Goal: Information Seeking & Learning: Learn about a topic

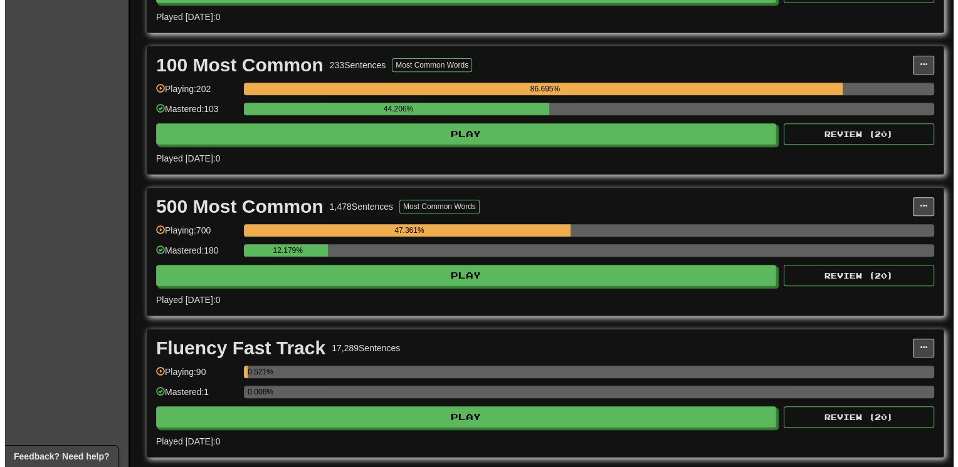
scroll to position [602, 0]
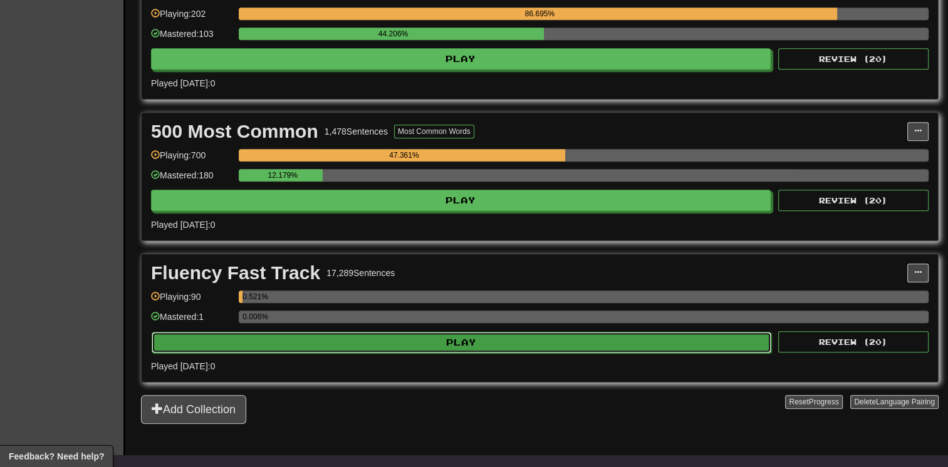
click at [664, 341] on button "Play" at bounding box center [462, 342] width 620 height 21
select select "**"
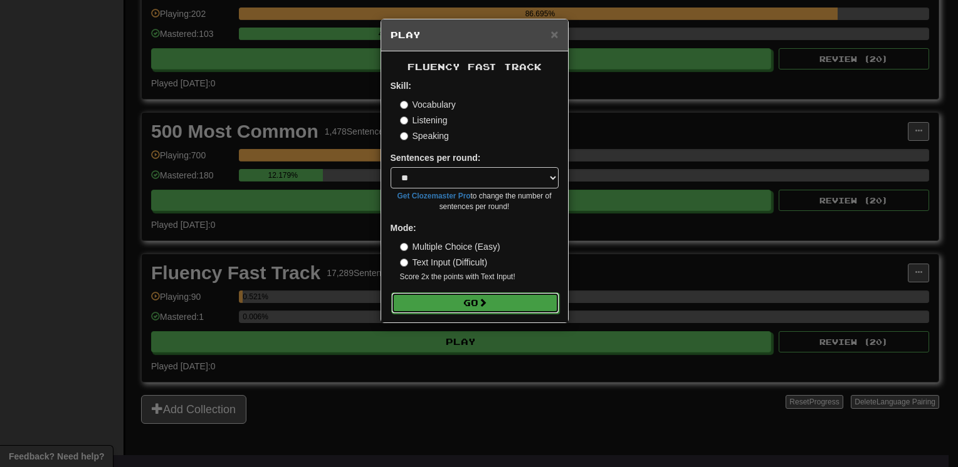
click at [506, 296] on button "Go" at bounding box center [475, 303] width 168 height 21
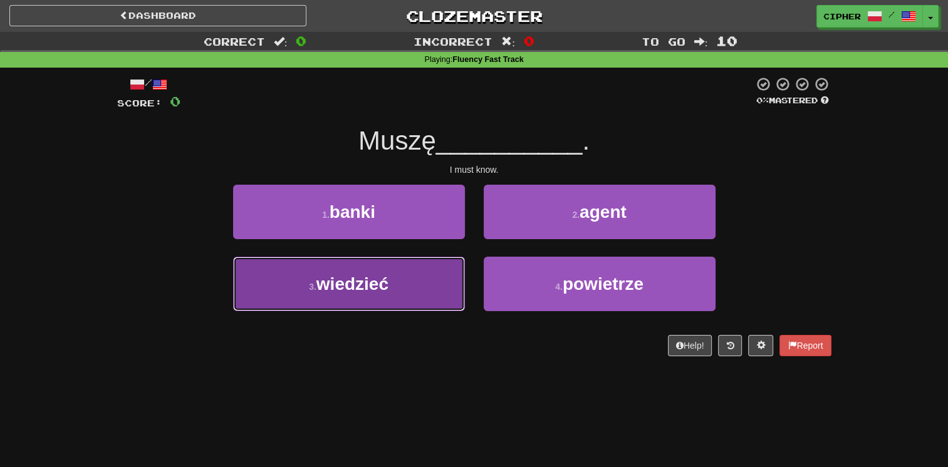
click at [424, 281] on button "3 . wiedzieć" at bounding box center [349, 284] width 232 height 55
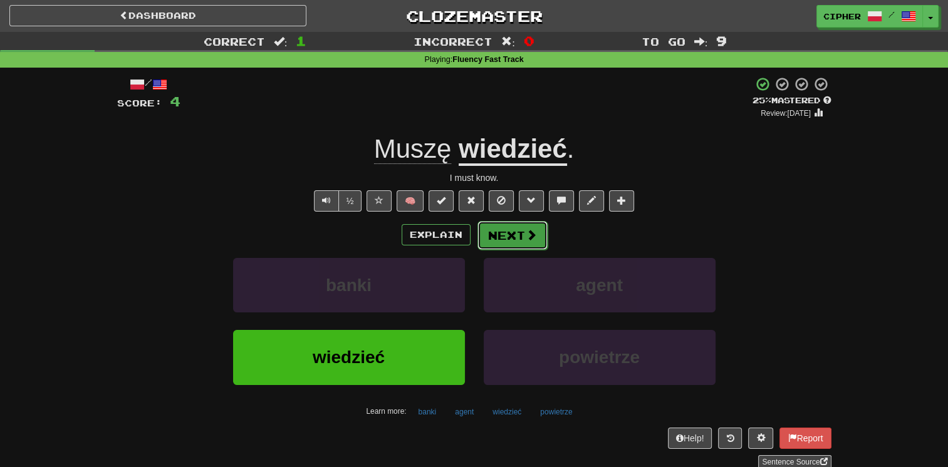
click at [503, 238] on button "Next" at bounding box center [513, 235] width 70 height 29
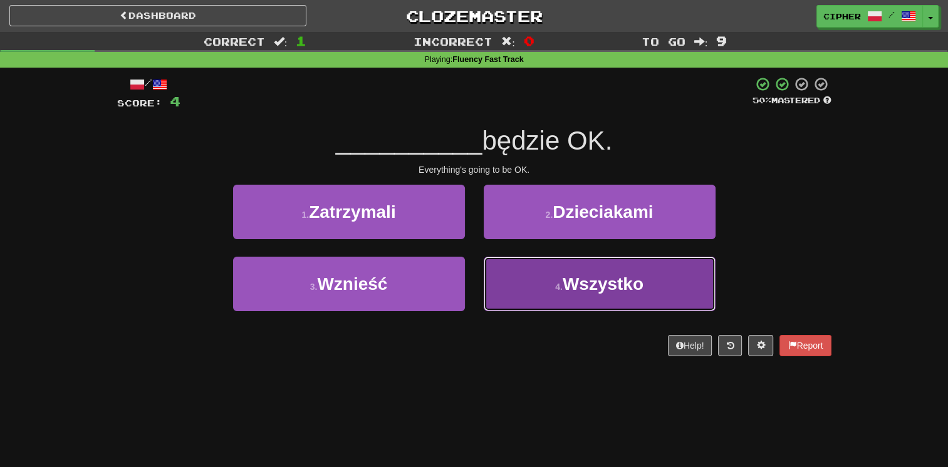
click at [506, 271] on button "4 . [GEOGRAPHIC_DATA]" at bounding box center [600, 284] width 232 height 55
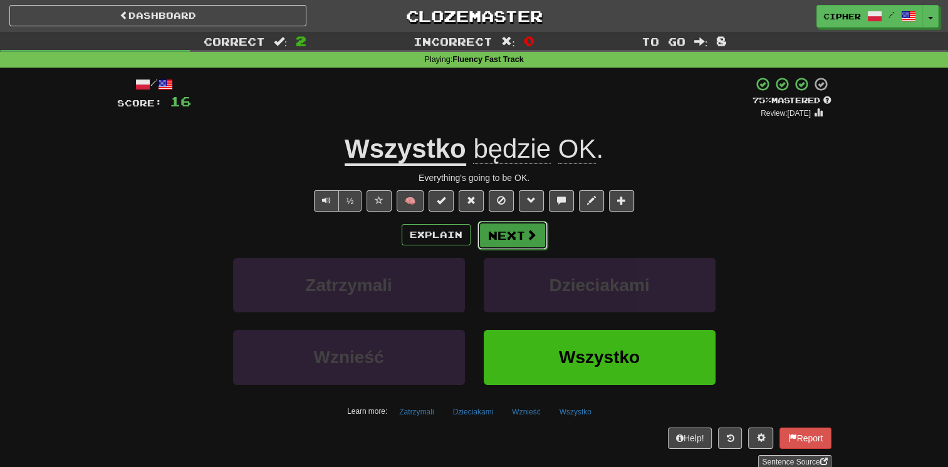
click at [514, 237] on button "Next" at bounding box center [513, 235] width 70 height 29
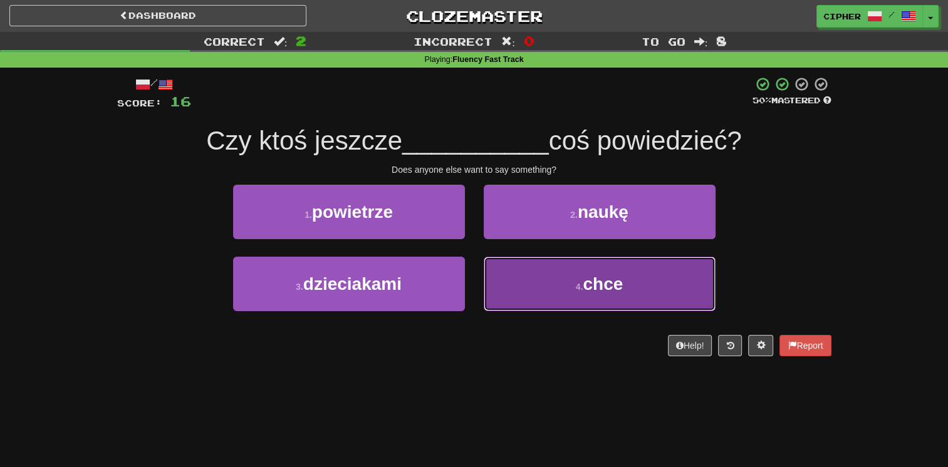
click at [509, 271] on button "4 . chce" at bounding box center [600, 284] width 232 height 55
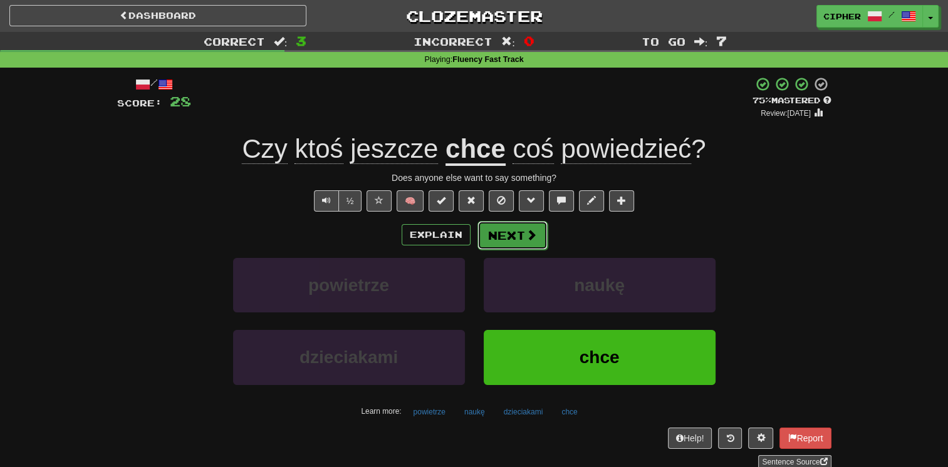
click at [500, 233] on button "Next" at bounding box center [513, 235] width 70 height 29
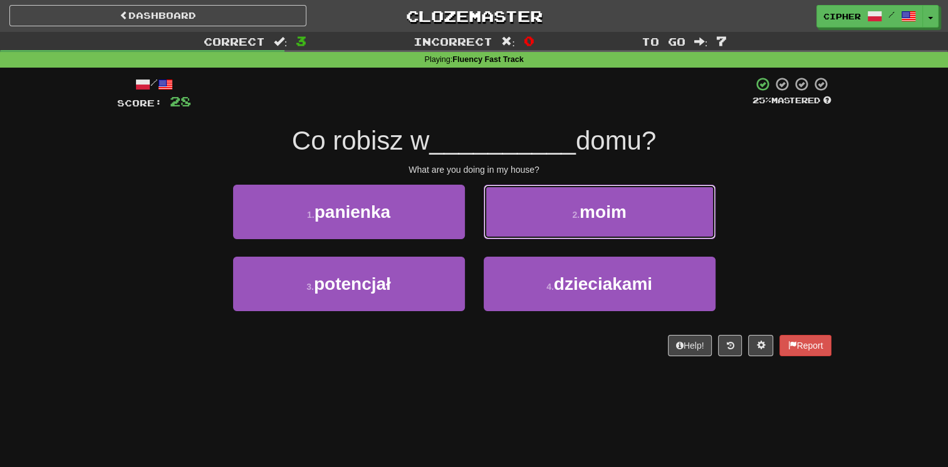
click at [500, 233] on button "2 . moim" at bounding box center [600, 212] width 232 height 55
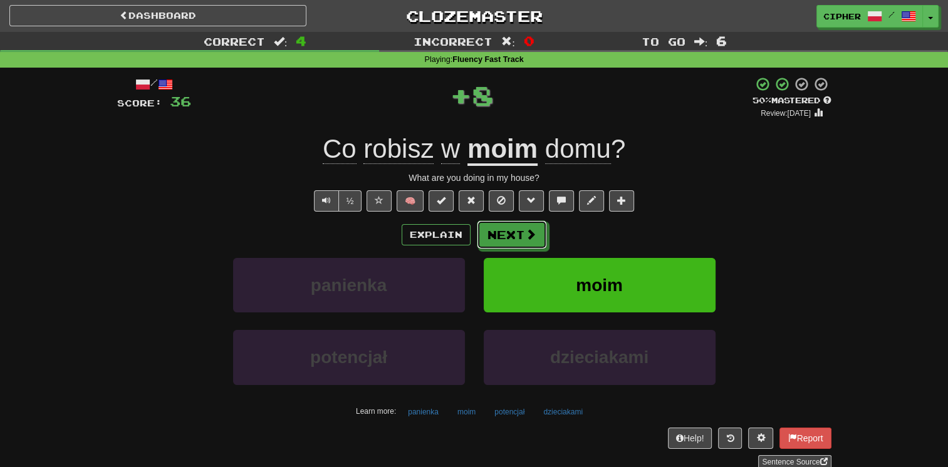
click at [500, 233] on button "Next" at bounding box center [512, 235] width 70 height 29
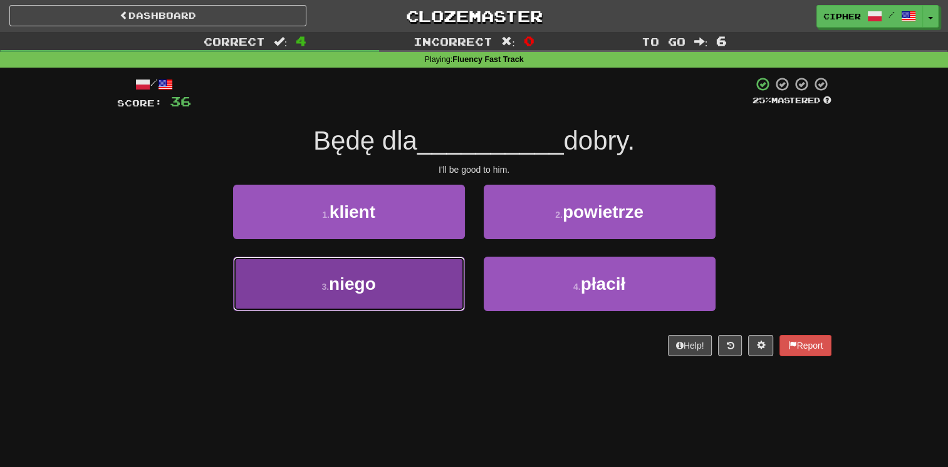
click at [411, 285] on button "3 . niego" at bounding box center [349, 284] width 232 height 55
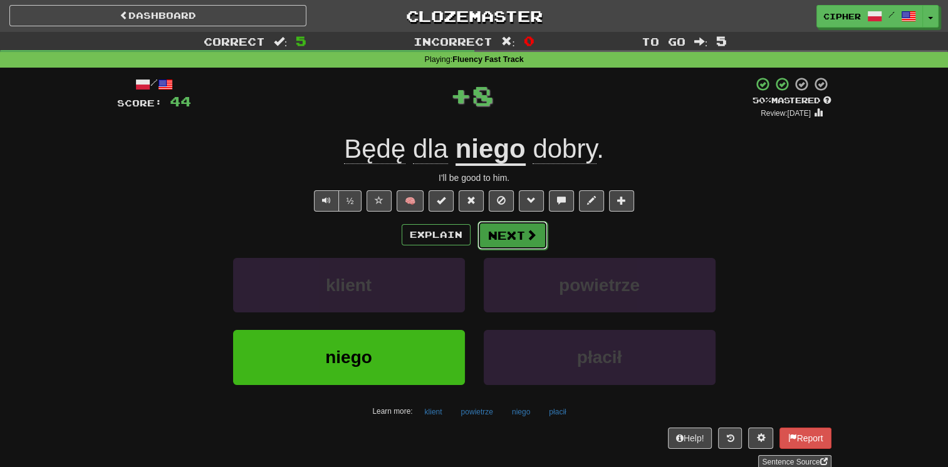
click at [484, 238] on button "Next" at bounding box center [513, 235] width 70 height 29
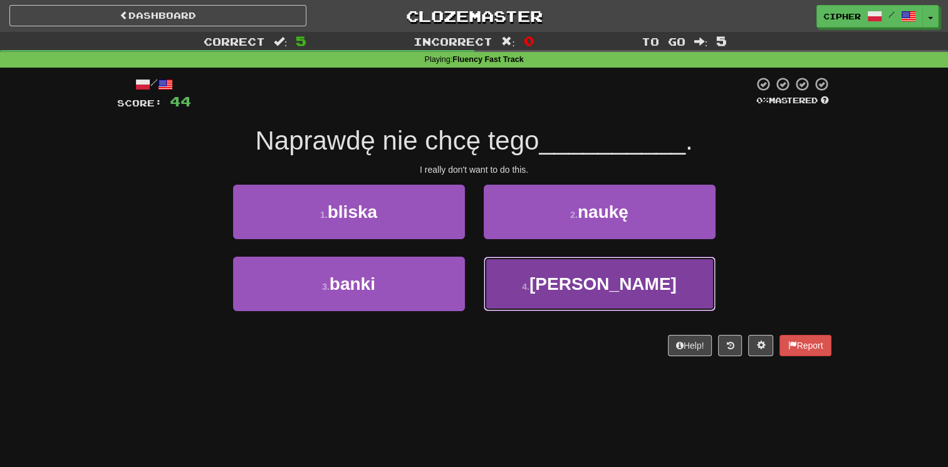
click at [518, 281] on button "4 . robić" at bounding box center [600, 284] width 232 height 55
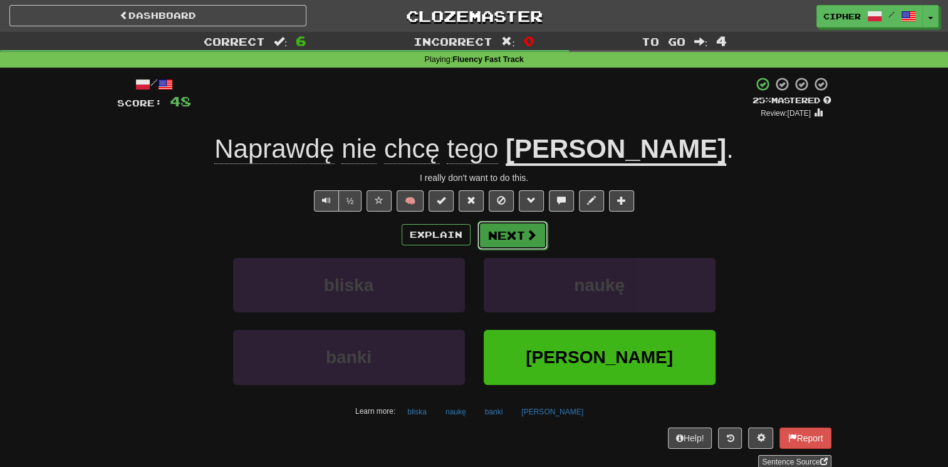
click at [514, 226] on button "Next" at bounding box center [513, 235] width 70 height 29
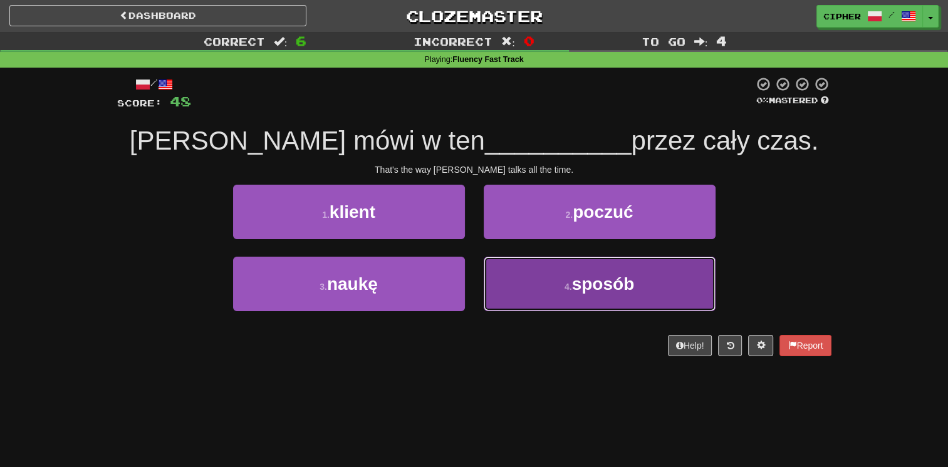
click at [524, 273] on button "4 . sposób" at bounding box center [600, 284] width 232 height 55
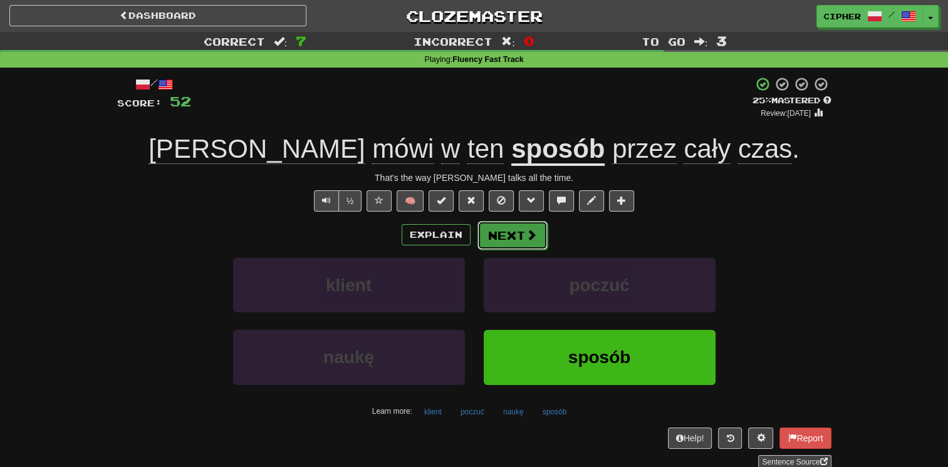
click at [511, 244] on button "Next" at bounding box center [513, 235] width 70 height 29
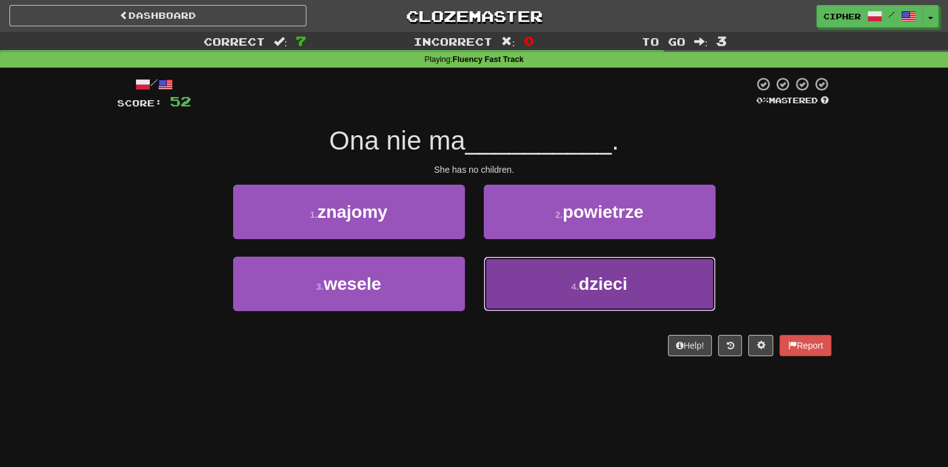
click at [521, 274] on button "4 . dzieci" at bounding box center [600, 284] width 232 height 55
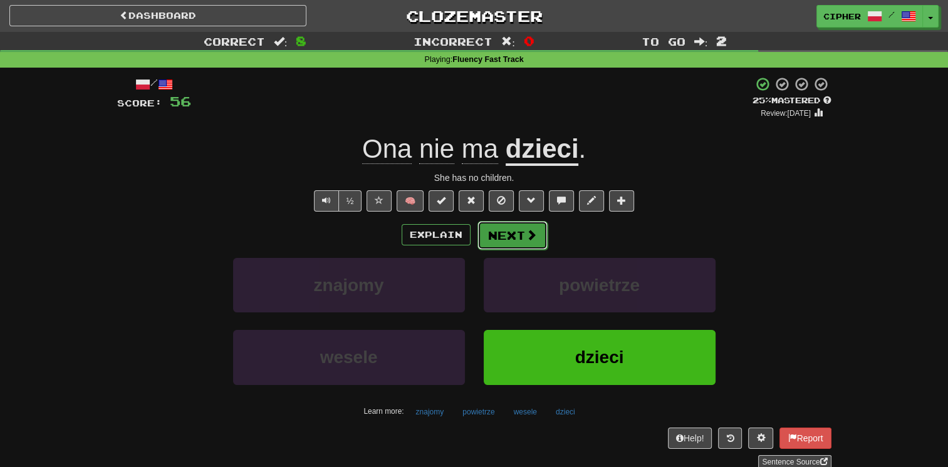
click at [480, 233] on button "Next" at bounding box center [513, 235] width 70 height 29
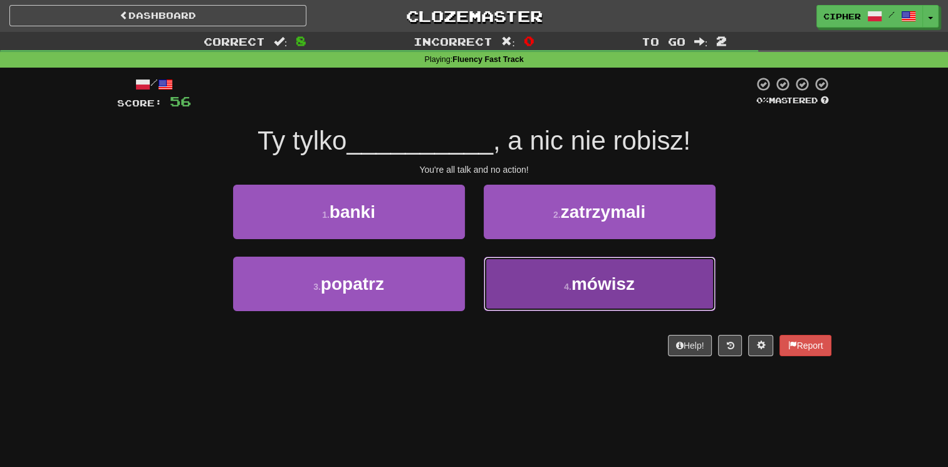
click at [501, 272] on button "4 . mówisz" at bounding box center [600, 284] width 232 height 55
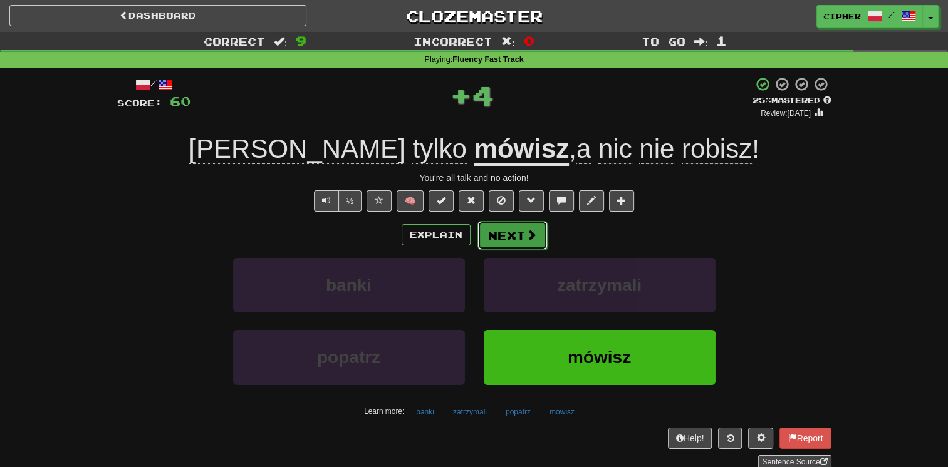
click at [511, 226] on button "Next" at bounding box center [513, 235] width 70 height 29
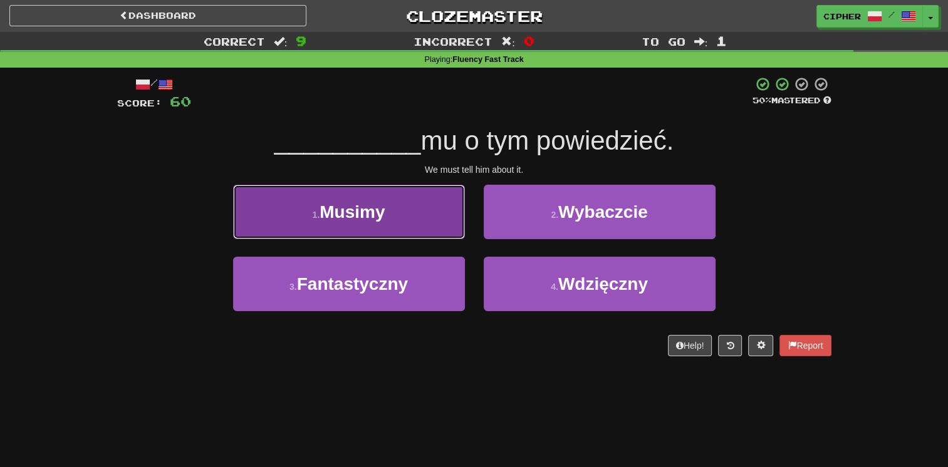
click at [407, 219] on button "1 . Musimy" at bounding box center [349, 212] width 232 height 55
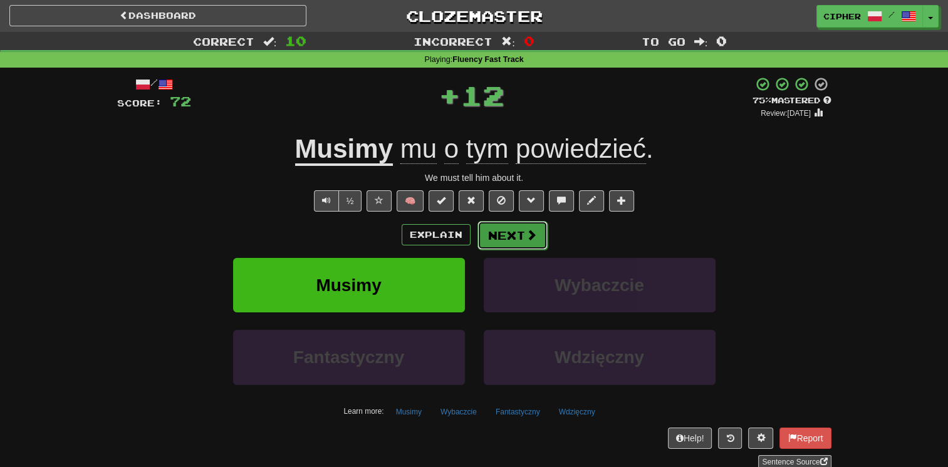
click at [514, 242] on button "Next" at bounding box center [513, 235] width 70 height 29
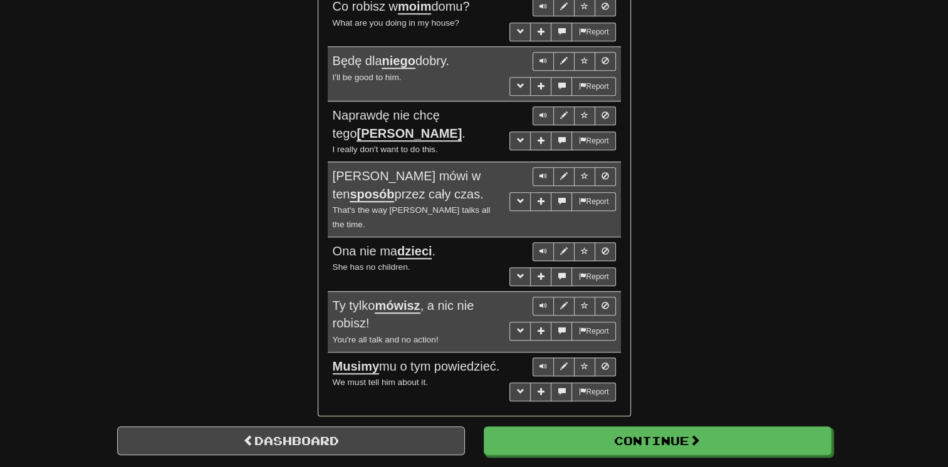
scroll to position [1028, 0]
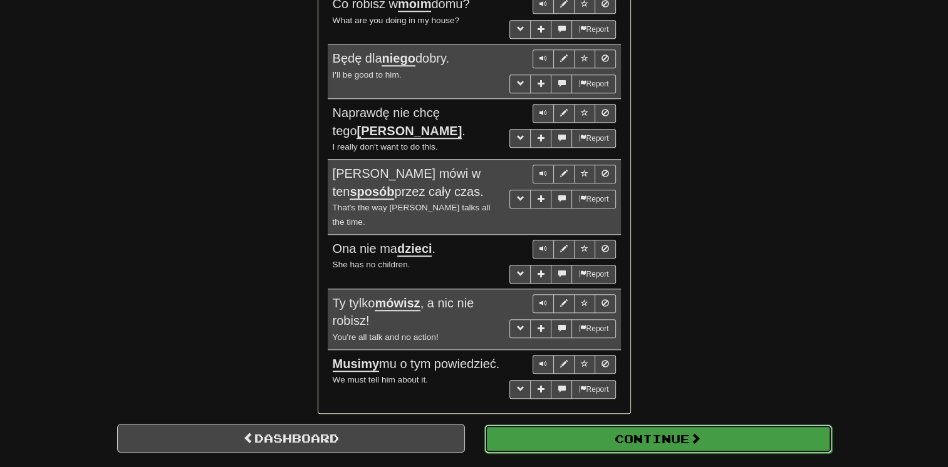
click at [531, 425] on button "Continue" at bounding box center [658, 439] width 348 height 29
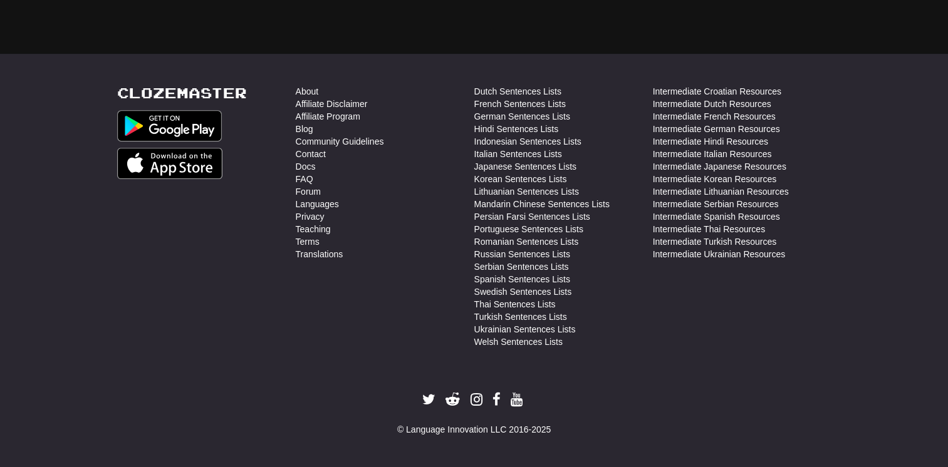
scroll to position [36, 0]
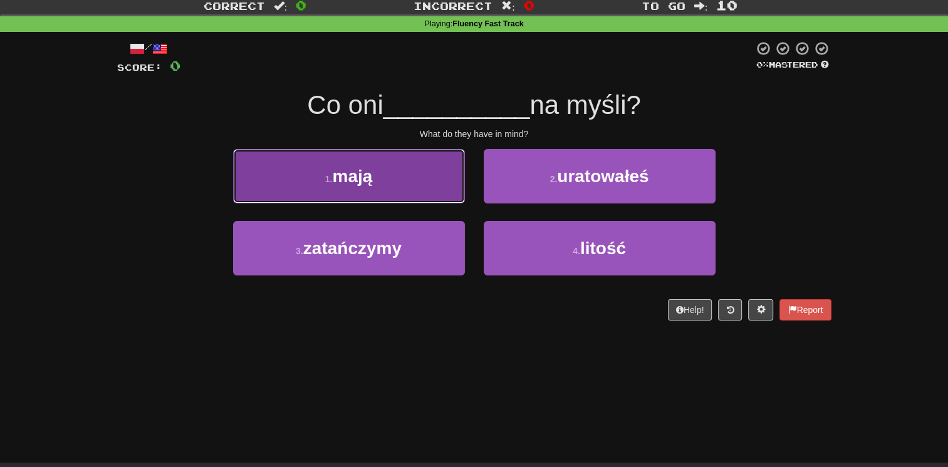
click at [404, 186] on button "1 . mają" at bounding box center [349, 176] width 232 height 55
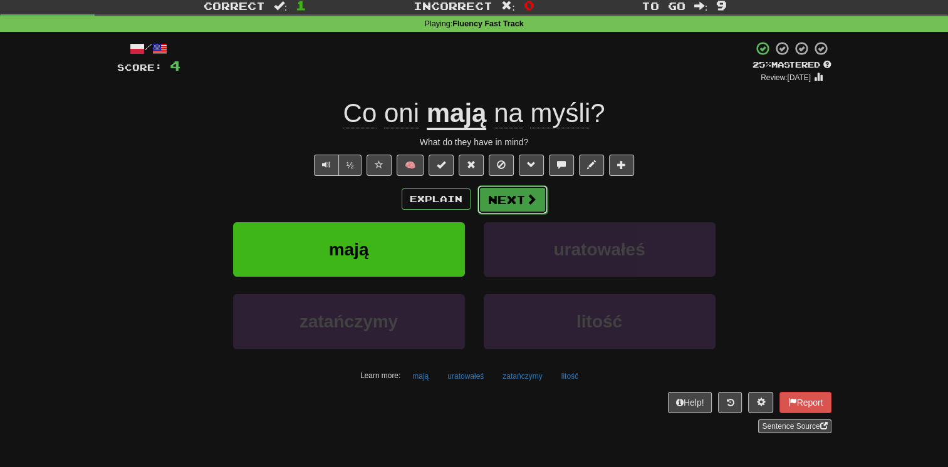
click at [526, 206] on button "Next" at bounding box center [513, 199] width 70 height 29
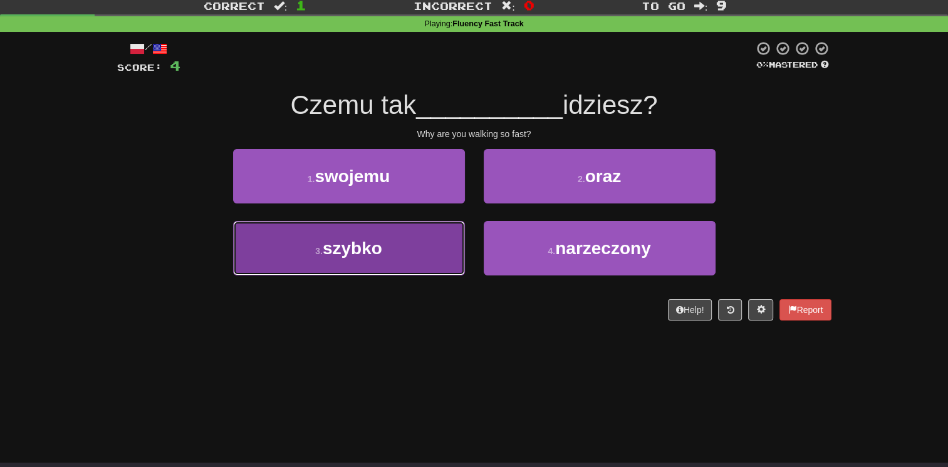
click at [423, 234] on button "3 . szybko" at bounding box center [349, 248] width 232 height 55
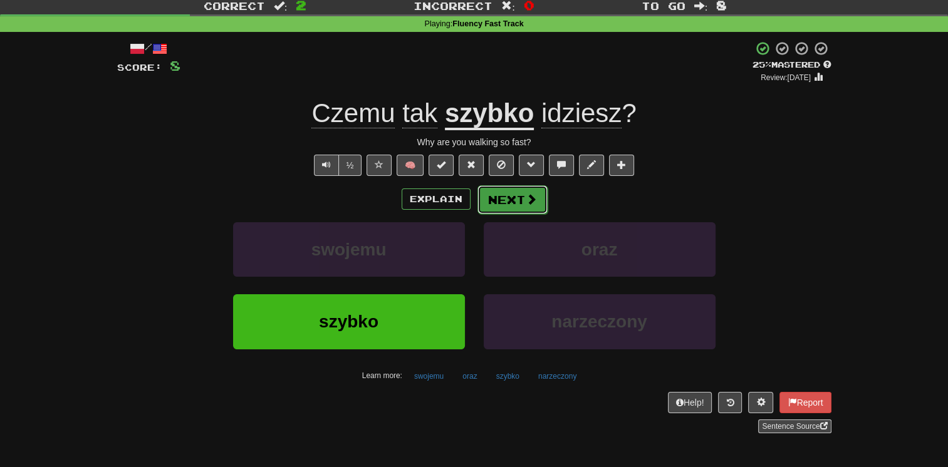
click at [504, 200] on button "Next" at bounding box center [513, 199] width 70 height 29
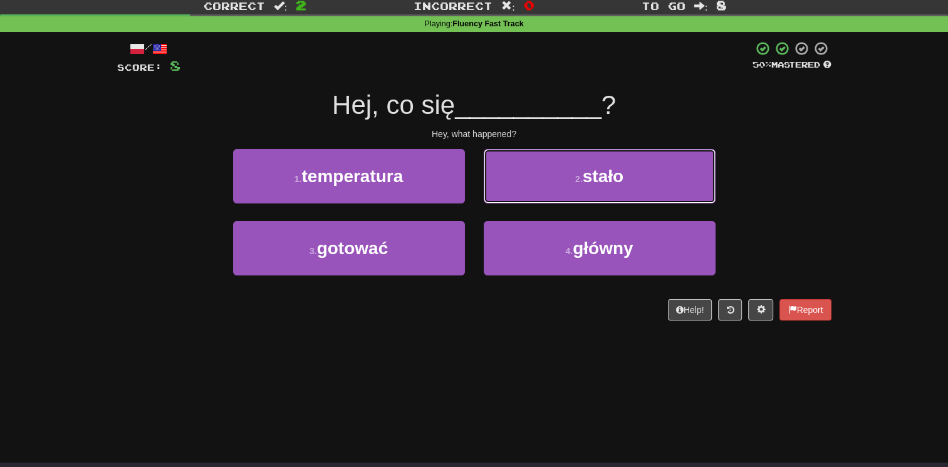
click at [504, 200] on button "2 . stało" at bounding box center [600, 176] width 232 height 55
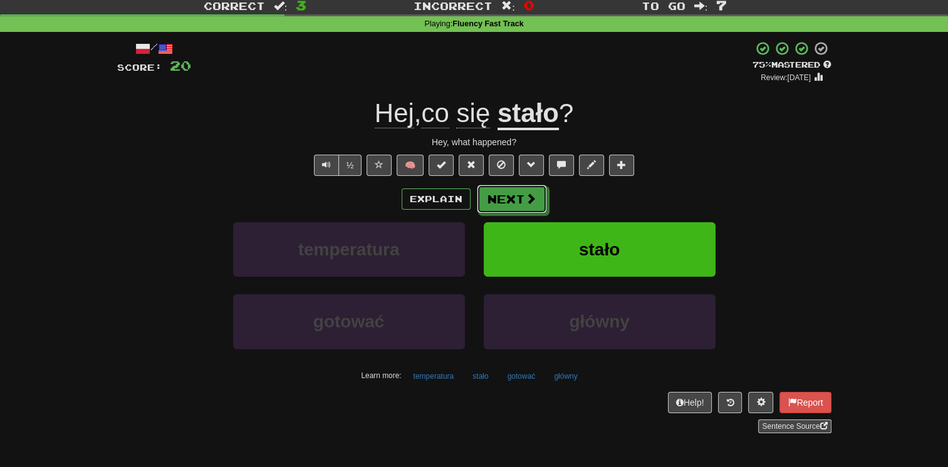
click at [504, 200] on button "Next" at bounding box center [512, 199] width 70 height 29
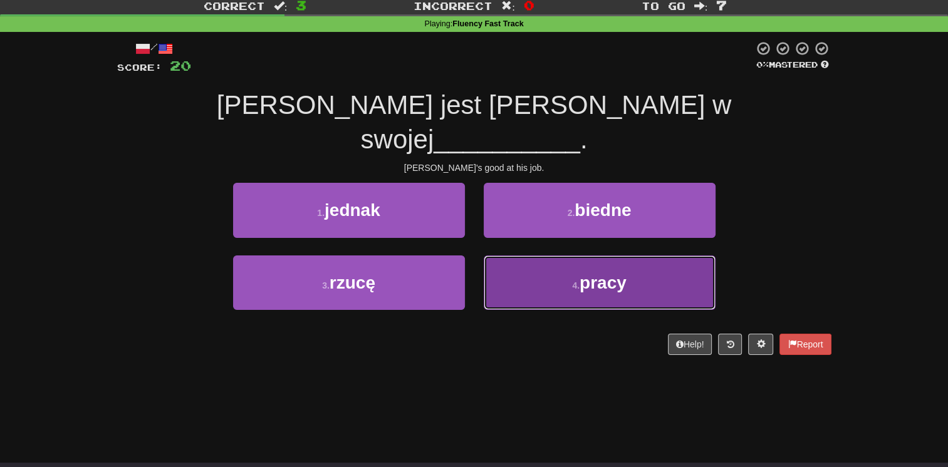
click at [511, 256] on button "4 . pracy" at bounding box center [600, 283] width 232 height 55
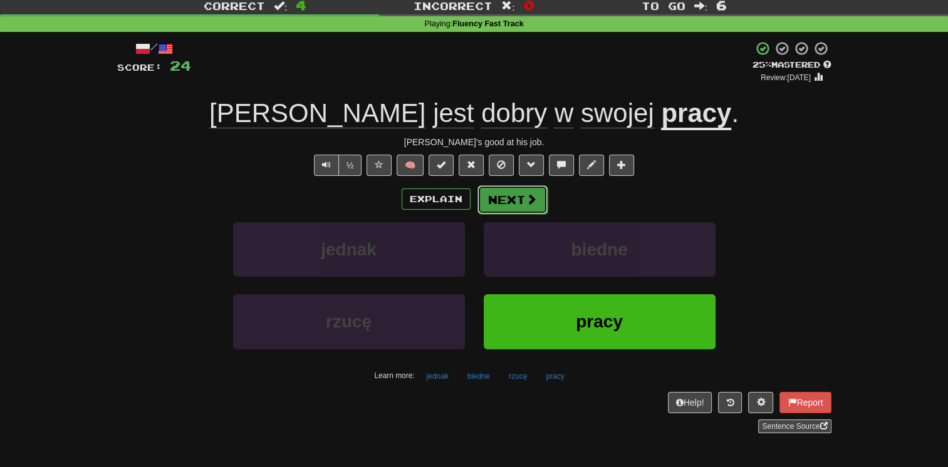
click at [512, 194] on button "Next" at bounding box center [513, 199] width 70 height 29
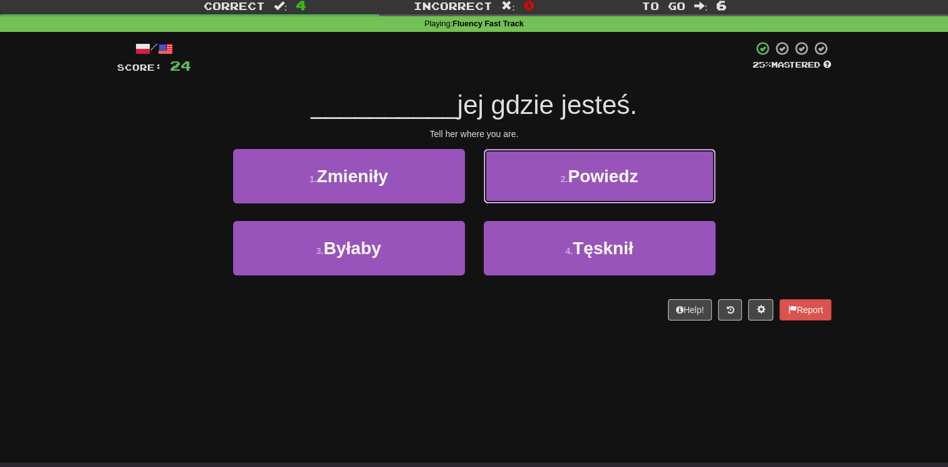
click at [512, 194] on button "2 . Powiedz" at bounding box center [600, 176] width 232 height 55
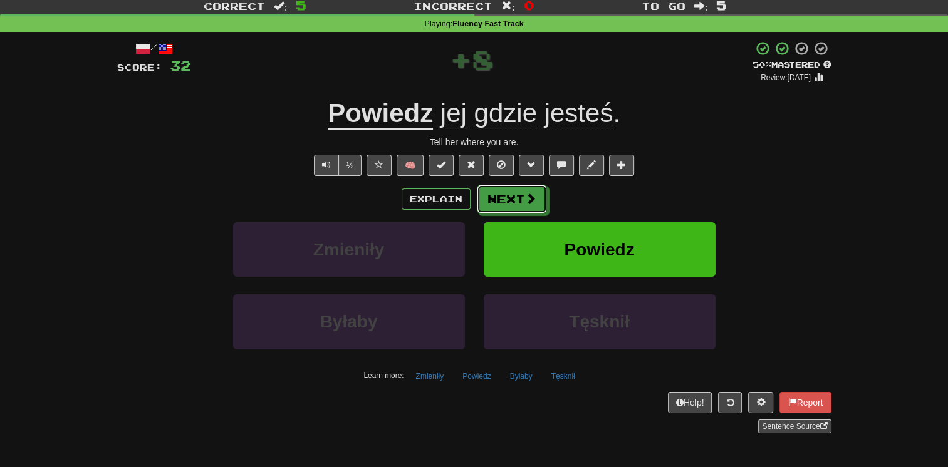
click at [512, 194] on button "Next" at bounding box center [512, 199] width 70 height 29
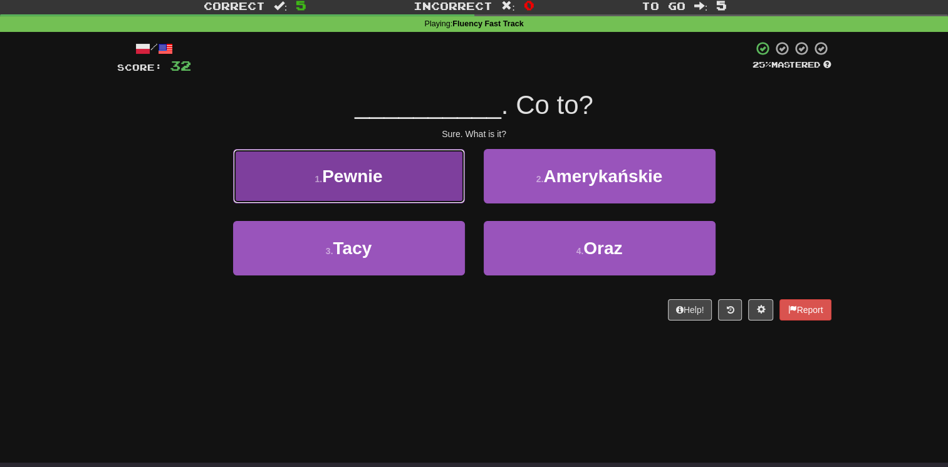
click at [434, 187] on button "1 . Pewnie" at bounding box center [349, 176] width 232 height 55
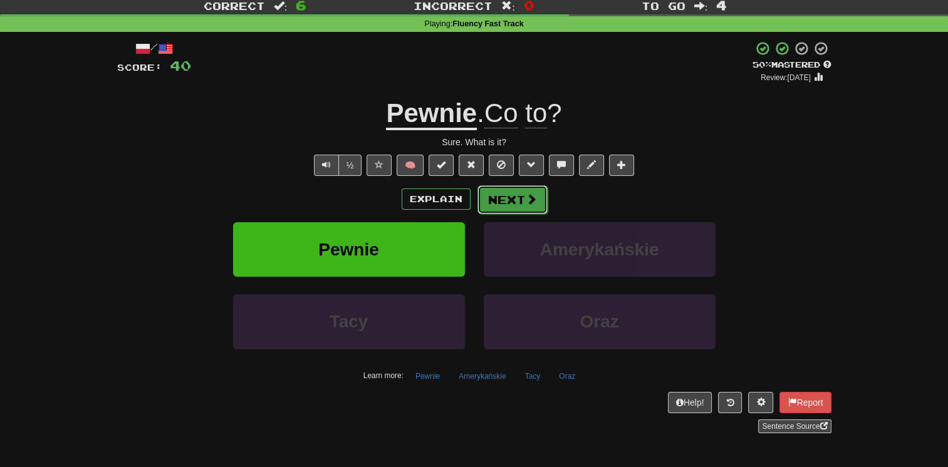
click at [513, 204] on button "Next" at bounding box center [513, 199] width 70 height 29
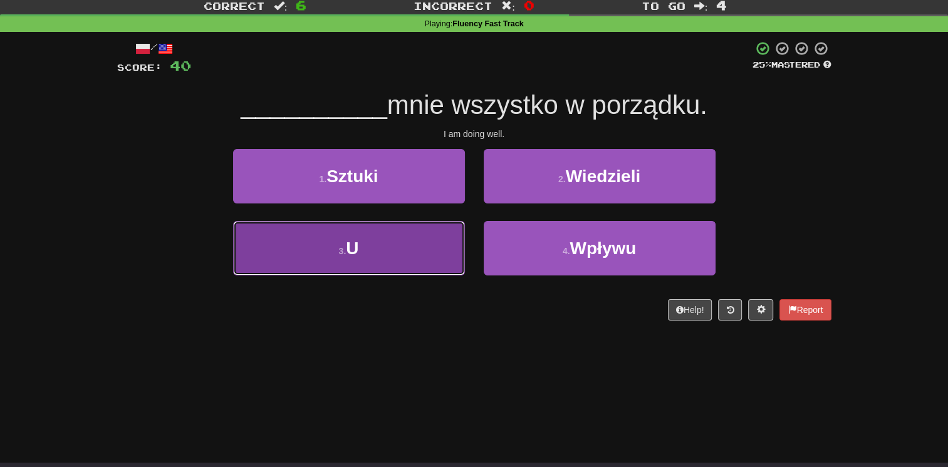
click at [424, 234] on button "3 . U" at bounding box center [349, 248] width 232 height 55
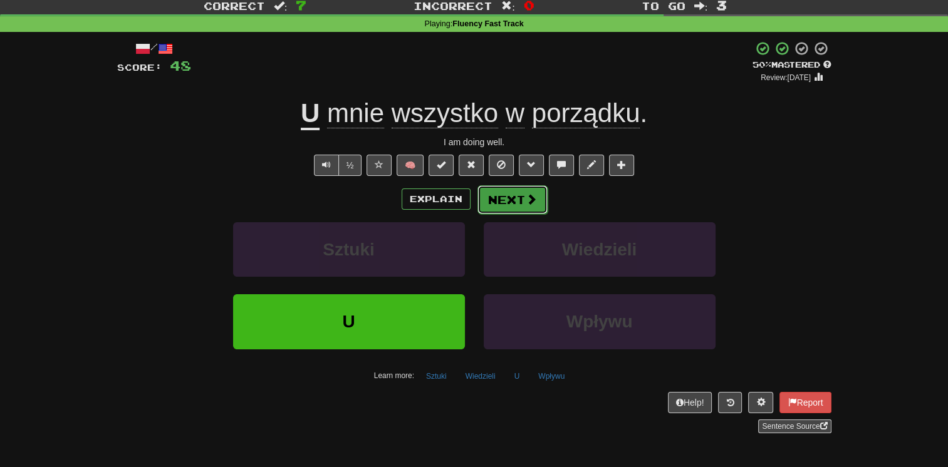
click at [498, 201] on button "Next" at bounding box center [513, 199] width 70 height 29
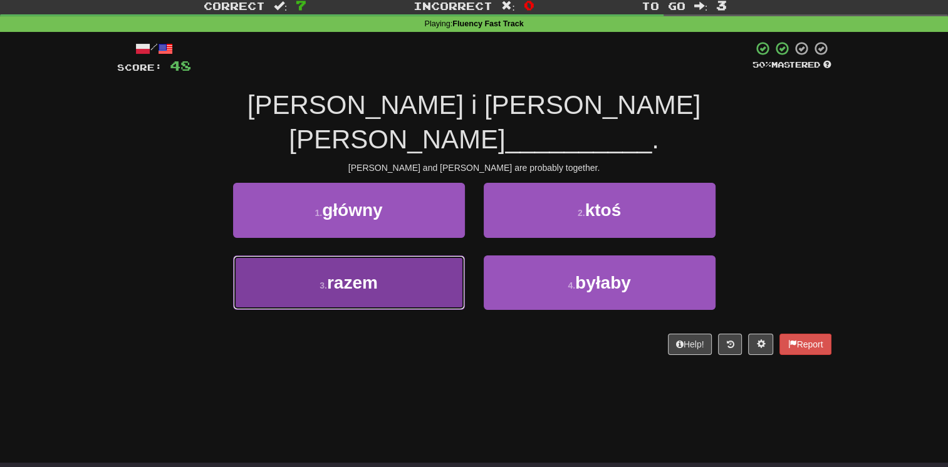
click at [431, 256] on button "3 . razem" at bounding box center [349, 283] width 232 height 55
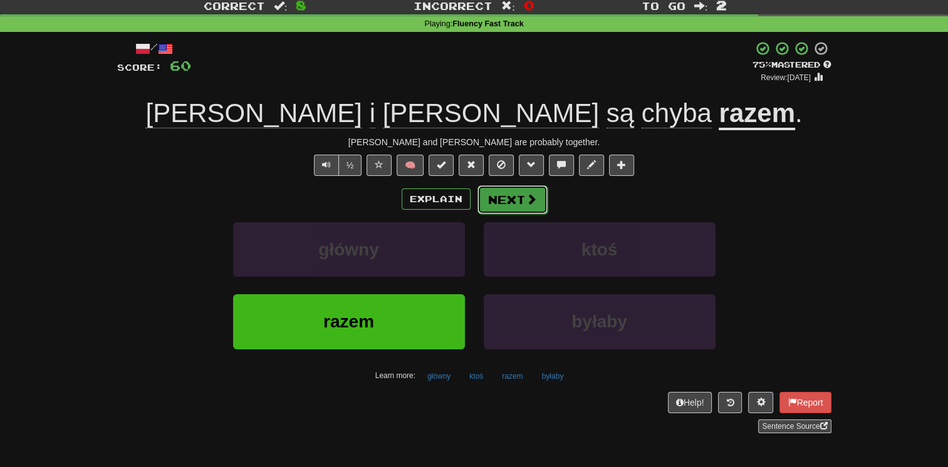
click at [500, 204] on button "Next" at bounding box center [513, 199] width 70 height 29
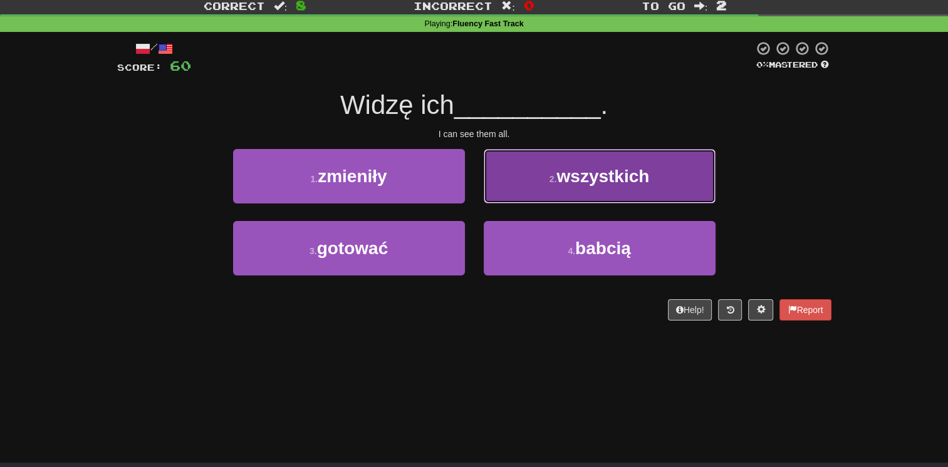
click at [500, 196] on button "2 . wszystkich" at bounding box center [600, 176] width 232 height 55
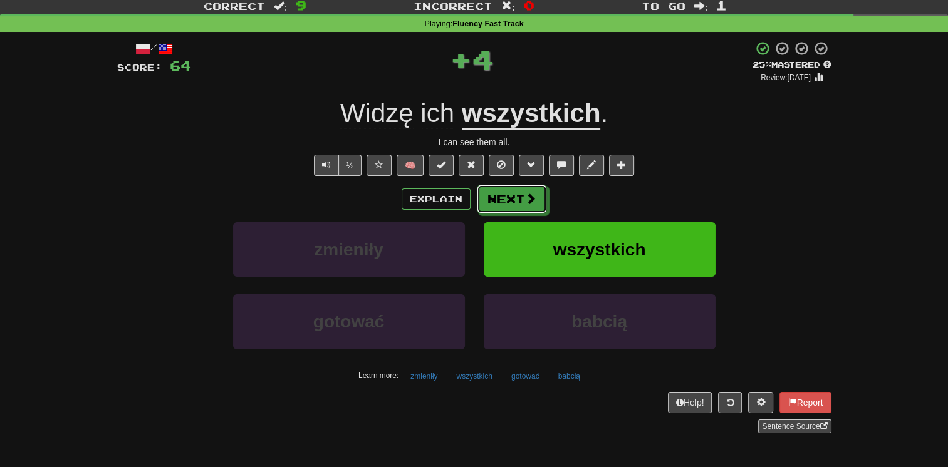
click at [500, 196] on button "Next" at bounding box center [512, 199] width 70 height 29
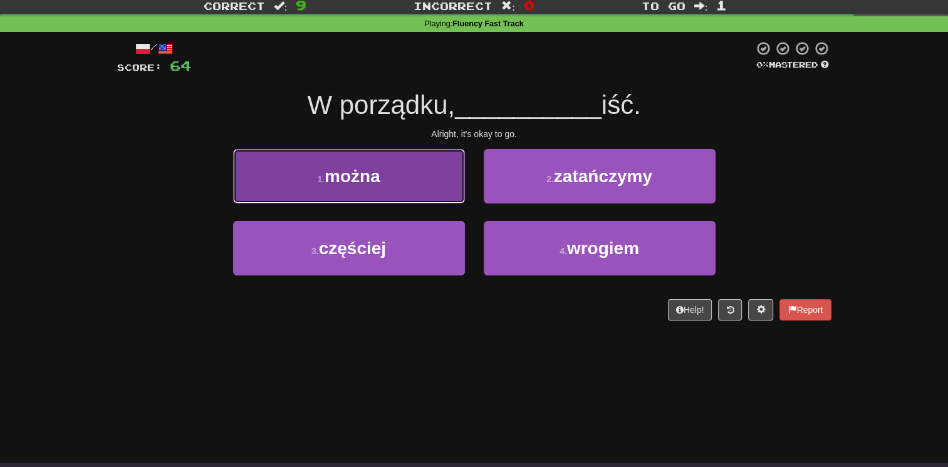
click at [444, 193] on button "1 . można" at bounding box center [349, 176] width 232 height 55
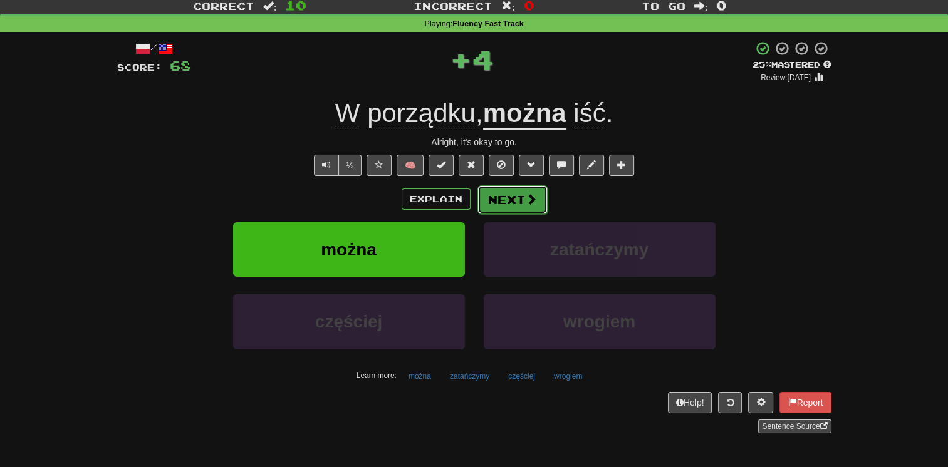
click at [516, 188] on button "Next" at bounding box center [513, 199] width 70 height 29
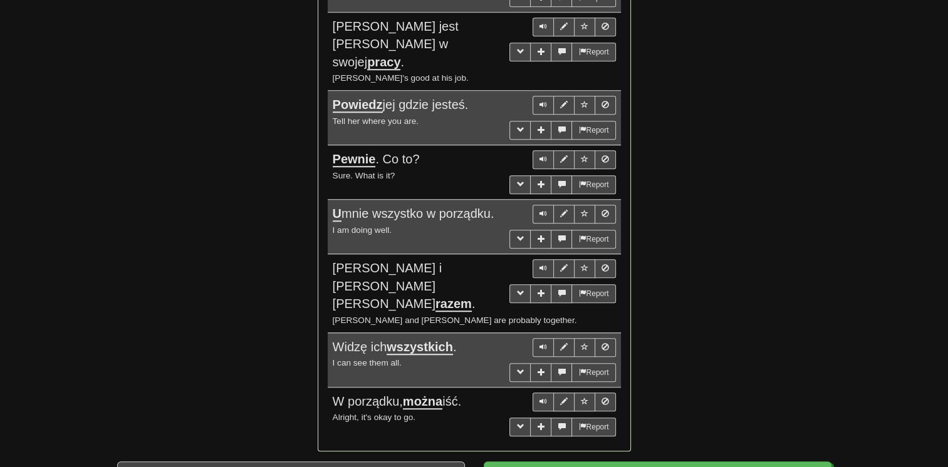
scroll to position [1038, 0]
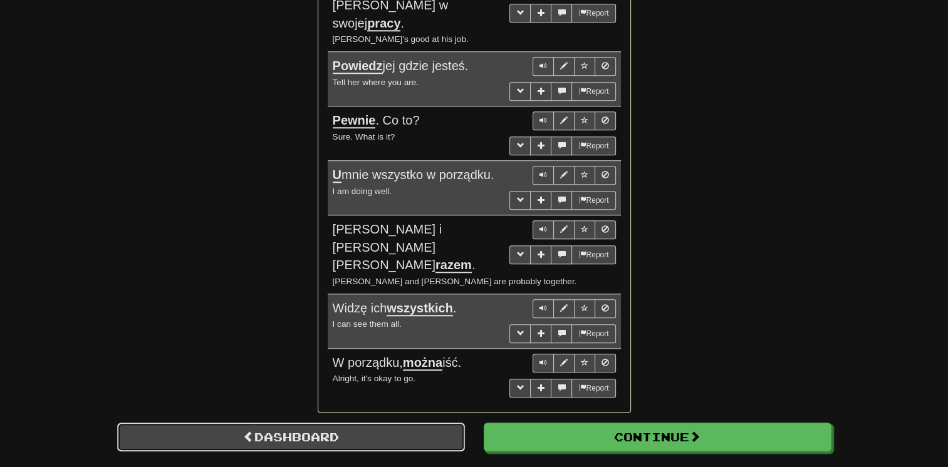
click at [389, 423] on link "Dashboard" at bounding box center [291, 437] width 348 height 29
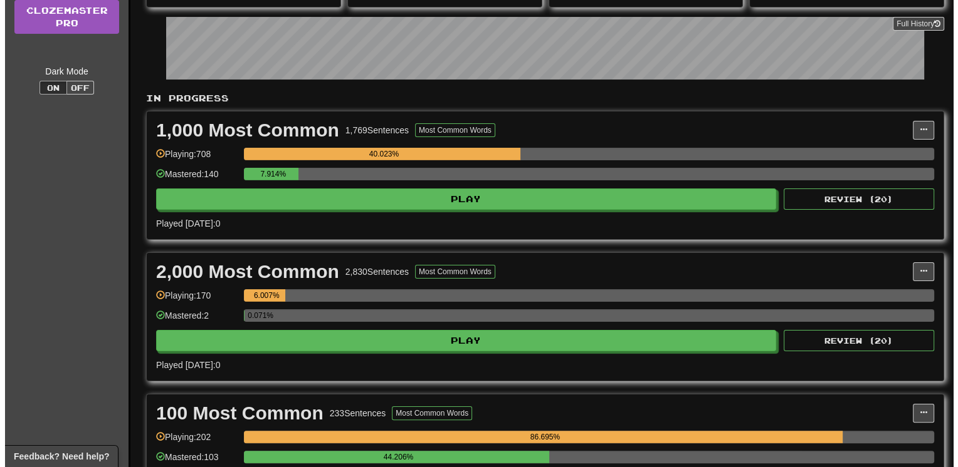
scroll to position [175, 0]
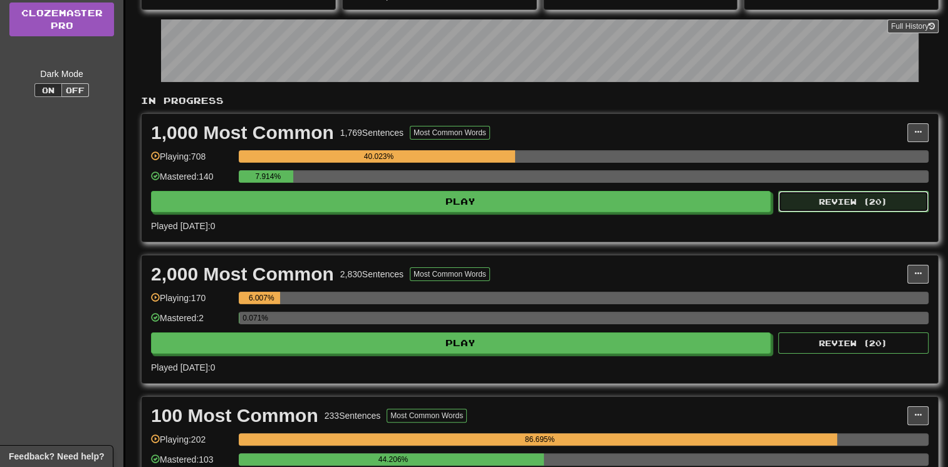
click at [807, 209] on button "Review ( 20 )" at bounding box center [853, 201] width 150 height 21
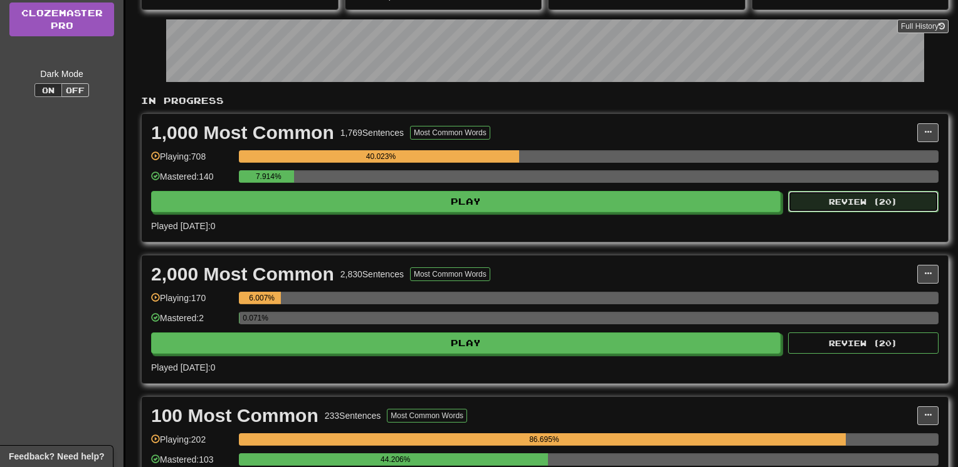
select select "**"
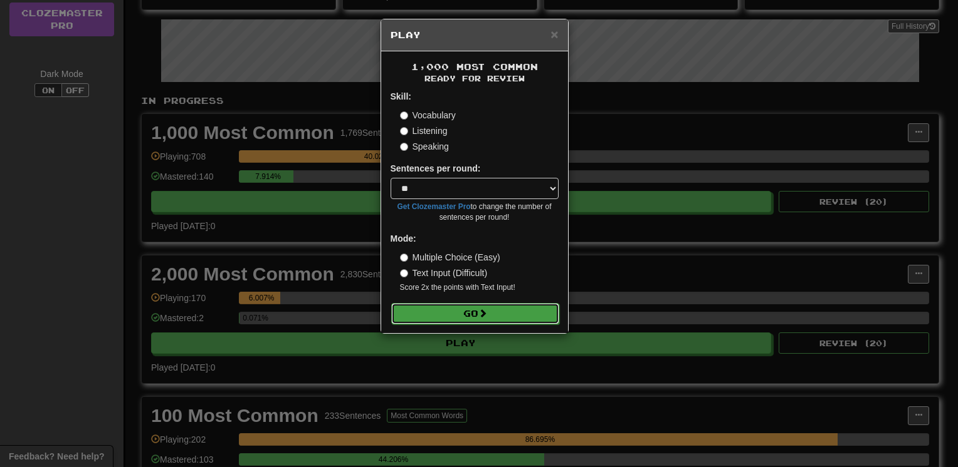
click at [530, 310] on button "Go" at bounding box center [475, 313] width 168 height 21
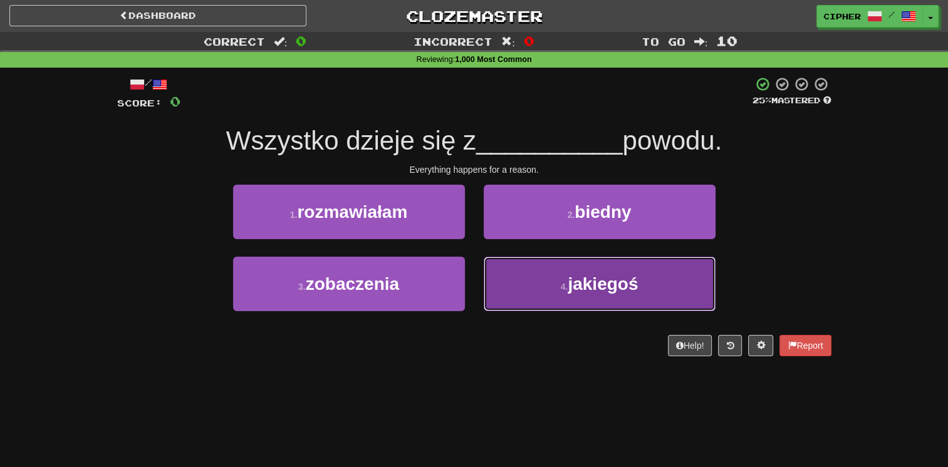
click at [496, 269] on button "4 . jakiegoś" at bounding box center [600, 284] width 232 height 55
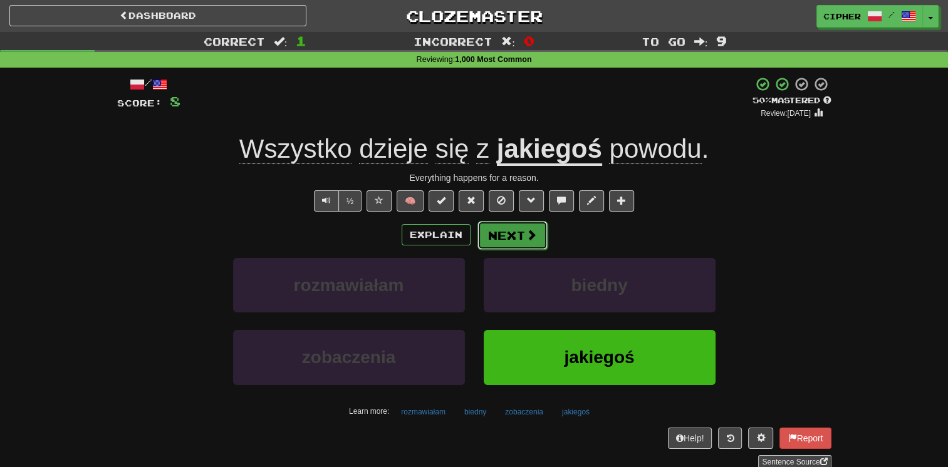
click at [496, 231] on button "Next" at bounding box center [513, 235] width 70 height 29
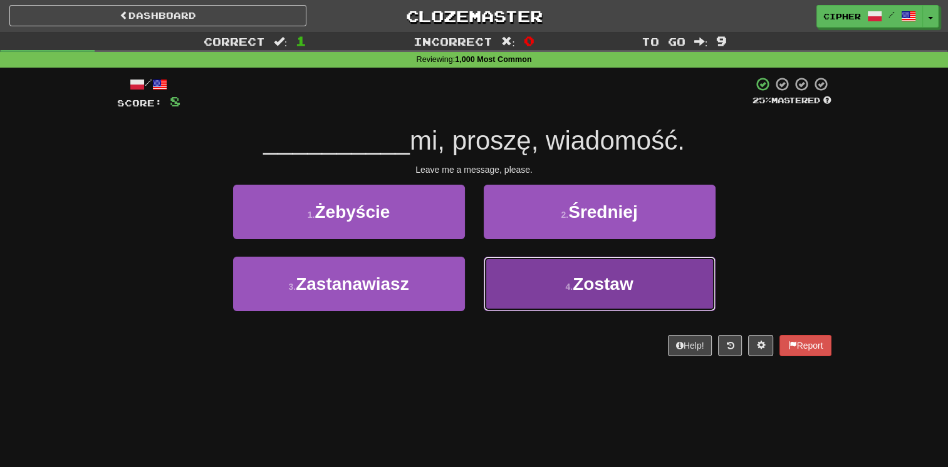
click at [504, 262] on button "4 . Zostaw" at bounding box center [600, 284] width 232 height 55
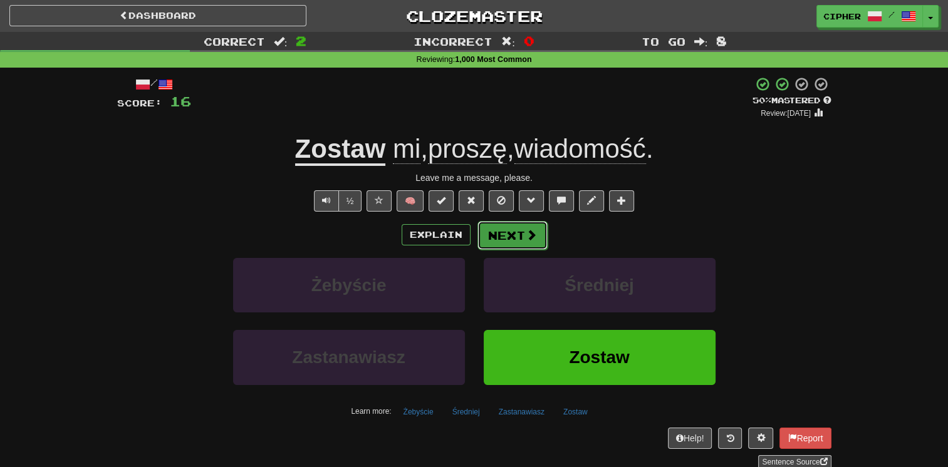
click at [489, 229] on button "Next" at bounding box center [513, 235] width 70 height 29
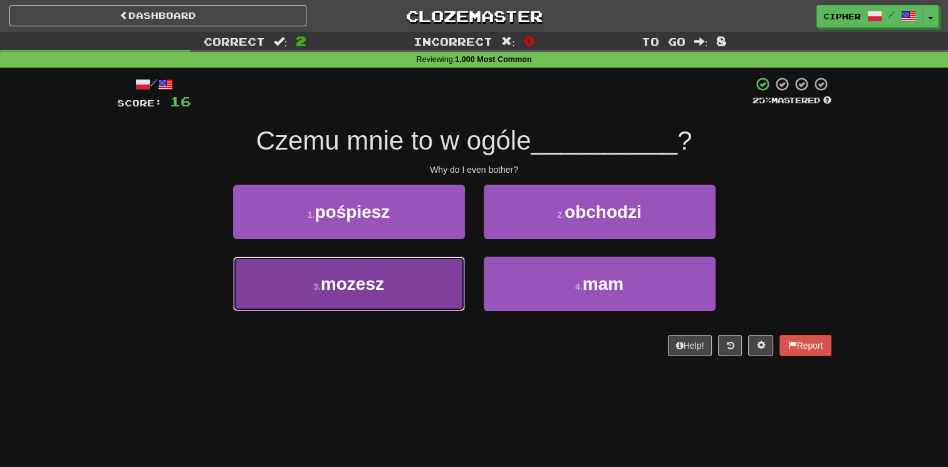
click at [434, 271] on button "3 . mozesz" at bounding box center [349, 284] width 232 height 55
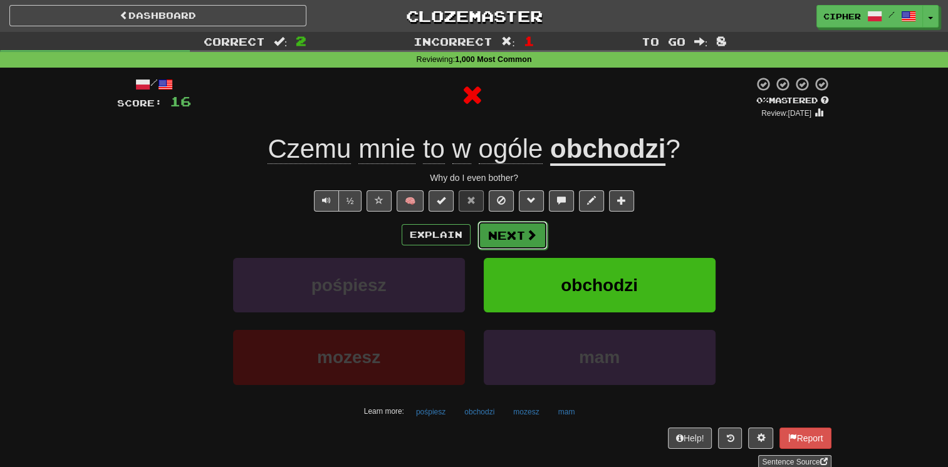
click at [494, 238] on button "Next" at bounding box center [513, 235] width 70 height 29
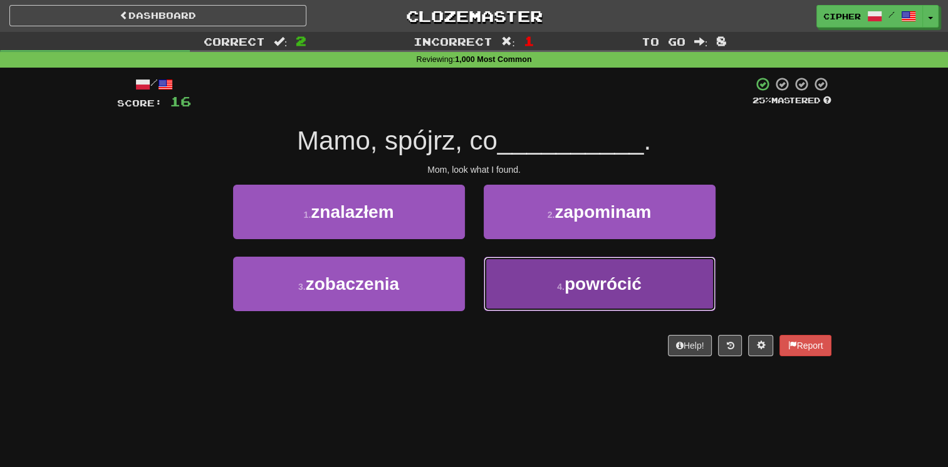
click at [506, 269] on button "4 . powrócić" at bounding box center [600, 284] width 232 height 55
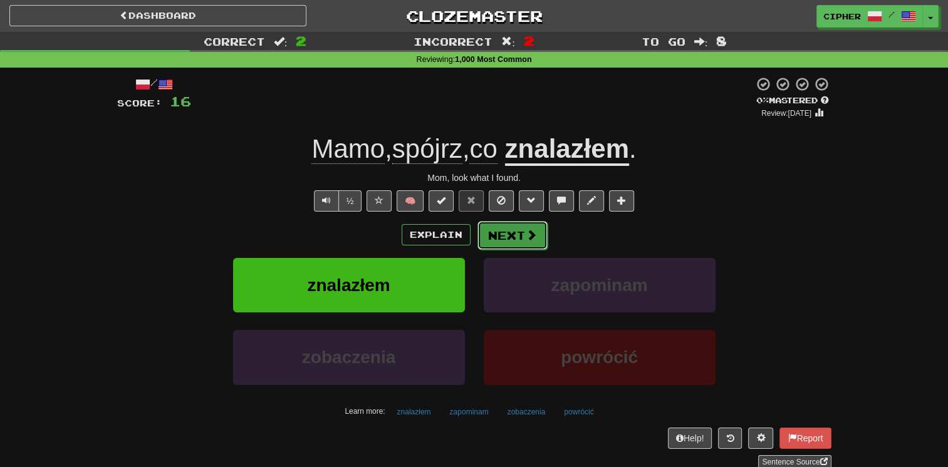
click at [488, 227] on button "Next" at bounding box center [513, 235] width 70 height 29
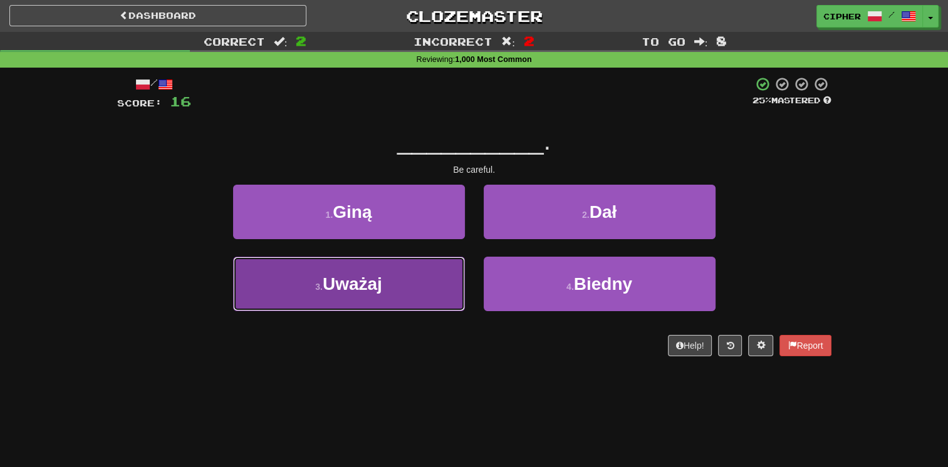
click at [407, 278] on button "3 . Uważaj" at bounding box center [349, 284] width 232 height 55
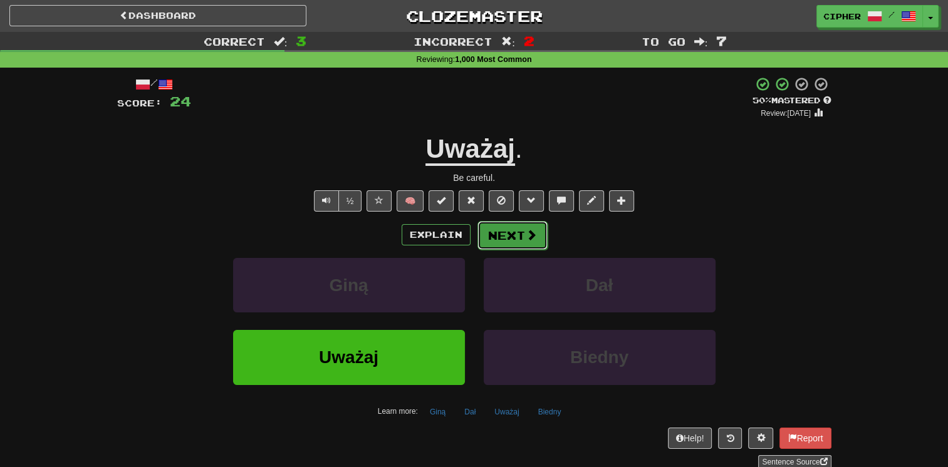
click at [490, 238] on button "Next" at bounding box center [513, 235] width 70 height 29
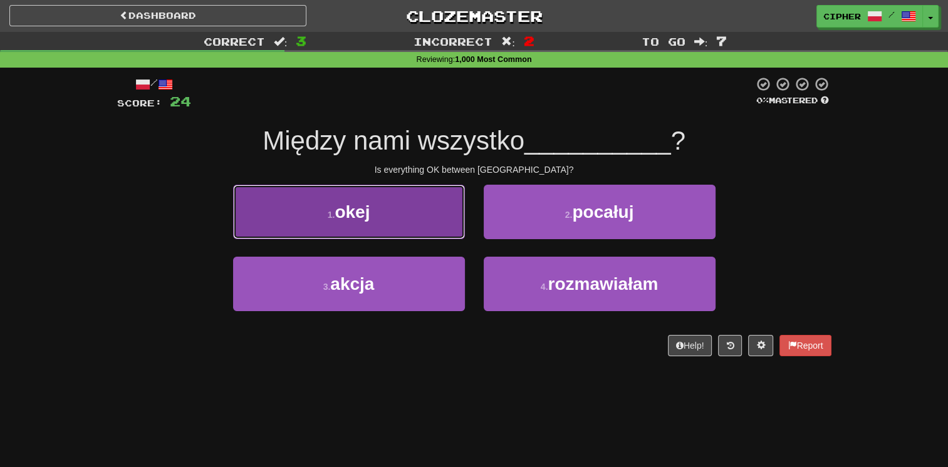
click at [448, 226] on button "1 . okej" at bounding box center [349, 212] width 232 height 55
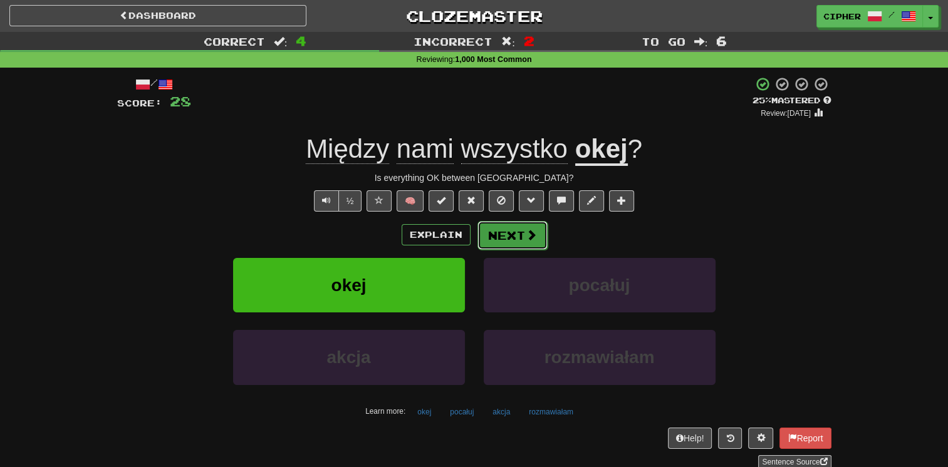
click at [519, 239] on button "Next" at bounding box center [513, 235] width 70 height 29
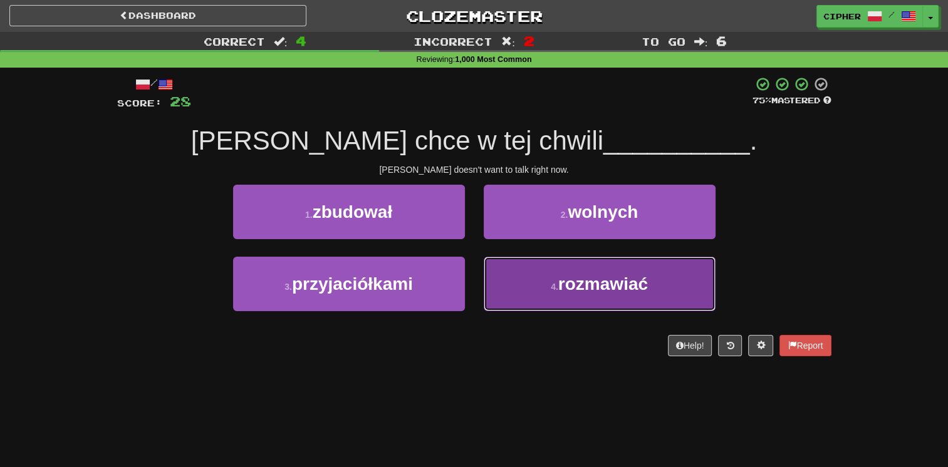
click at [512, 290] on button "4 . rozmawiać" at bounding box center [600, 284] width 232 height 55
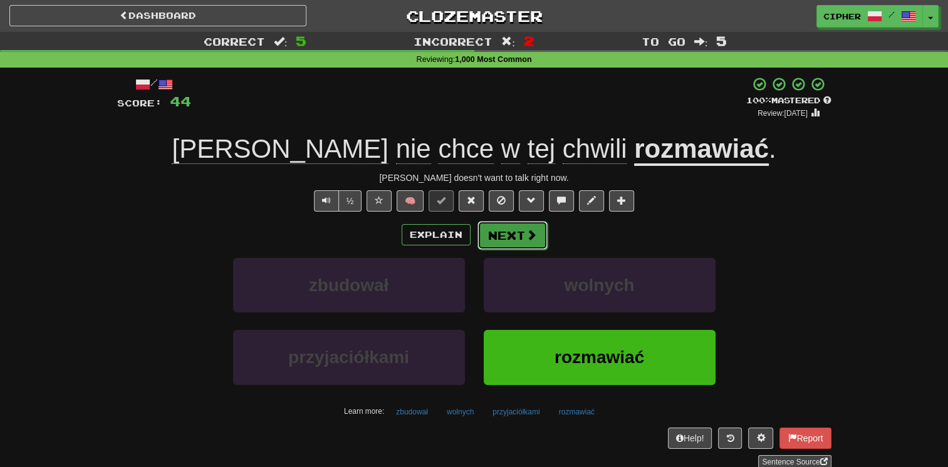
click at [526, 222] on button "Next" at bounding box center [513, 235] width 70 height 29
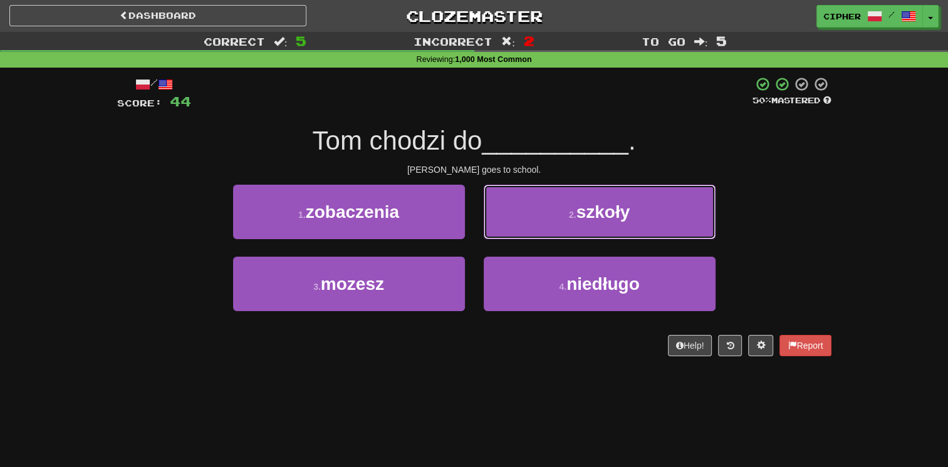
click at [526, 222] on button "2 . szkoły" at bounding box center [600, 212] width 232 height 55
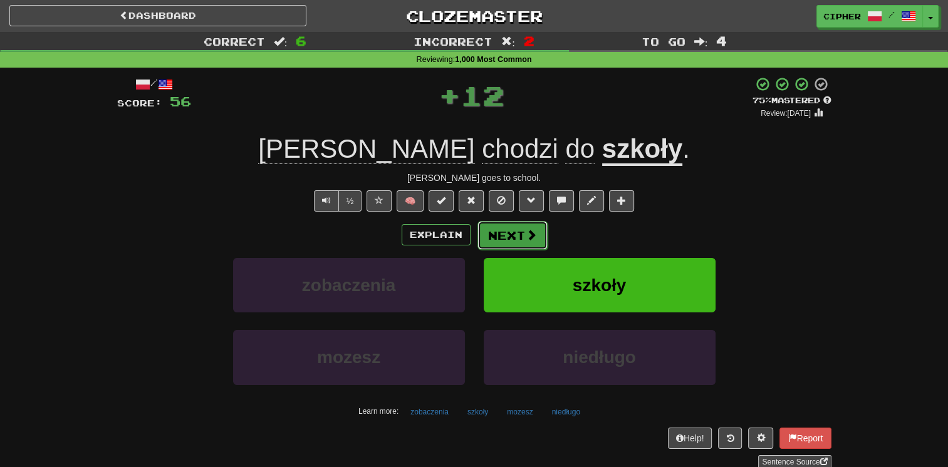
click at [519, 226] on button "Next" at bounding box center [513, 235] width 70 height 29
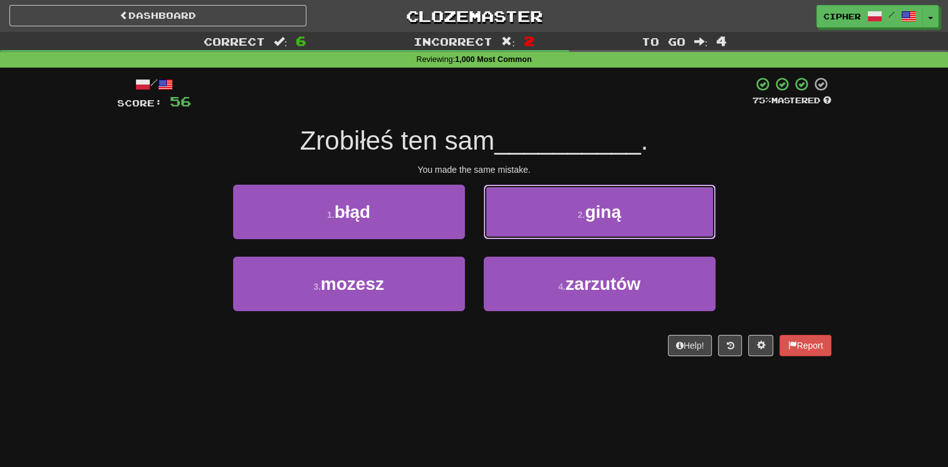
click at [519, 226] on button "2 . giną" at bounding box center [600, 212] width 232 height 55
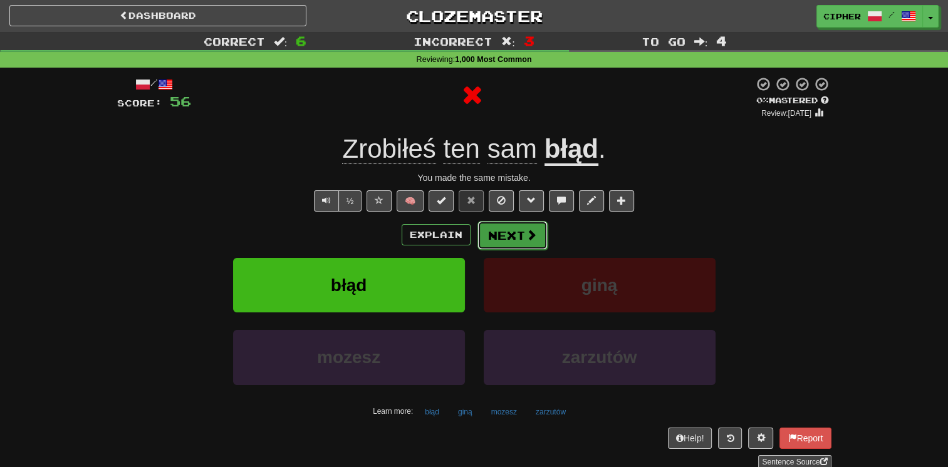
click at [511, 227] on button "Next" at bounding box center [513, 235] width 70 height 29
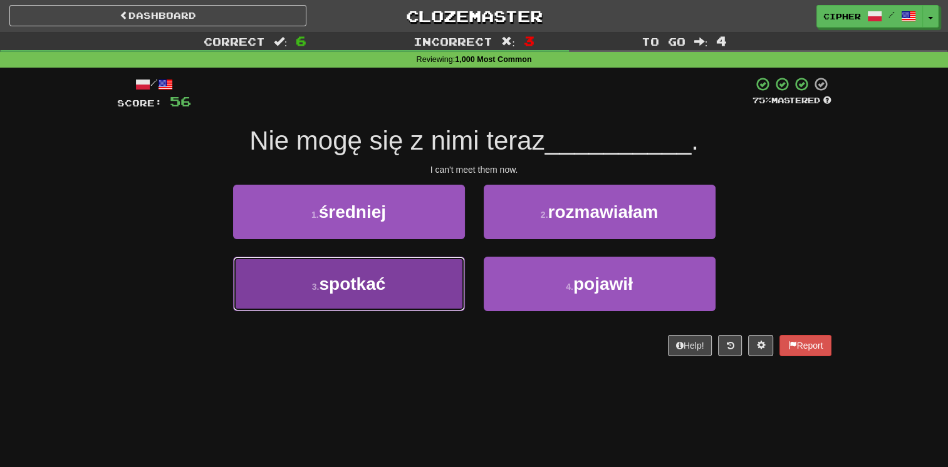
click at [447, 260] on button "3 . spotkać" at bounding box center [349, 284] width 232 height 55
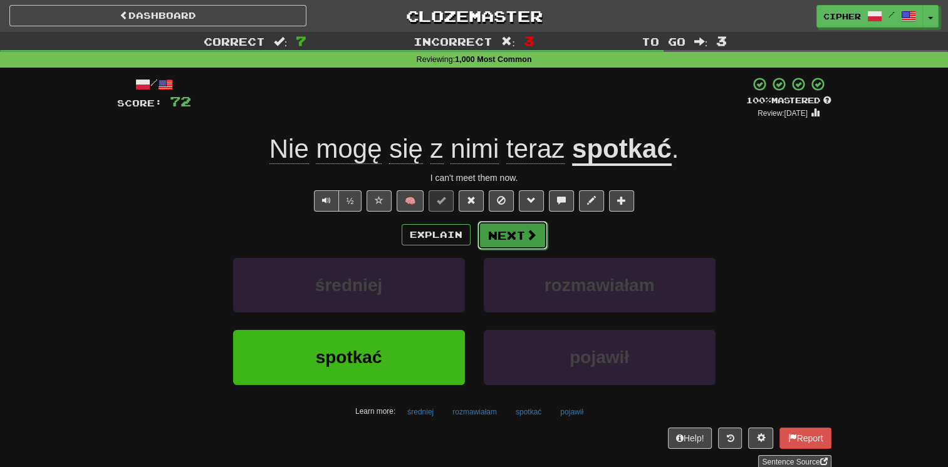
click at [492, 245] on button "Next" at bounding box center [513, 235] width 70 height 29
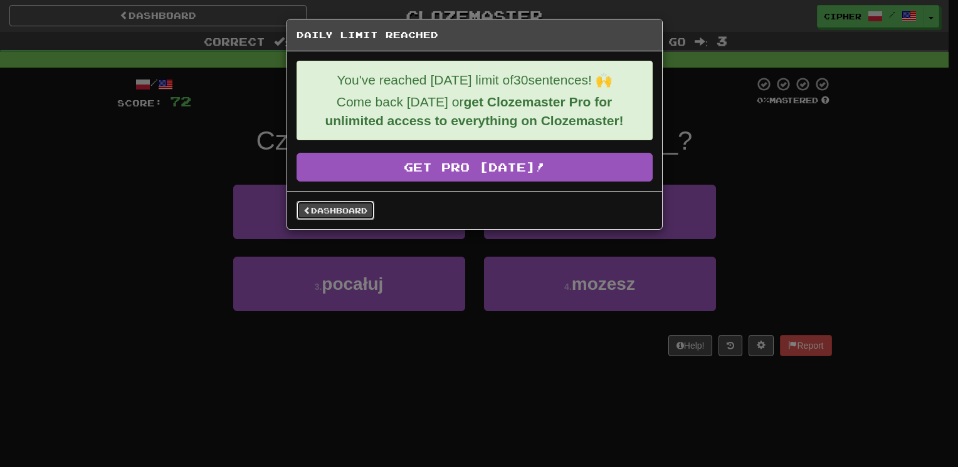
click at [338, 205] on link "Dashboard" at bounding box center [335, 210] width 78 height 19
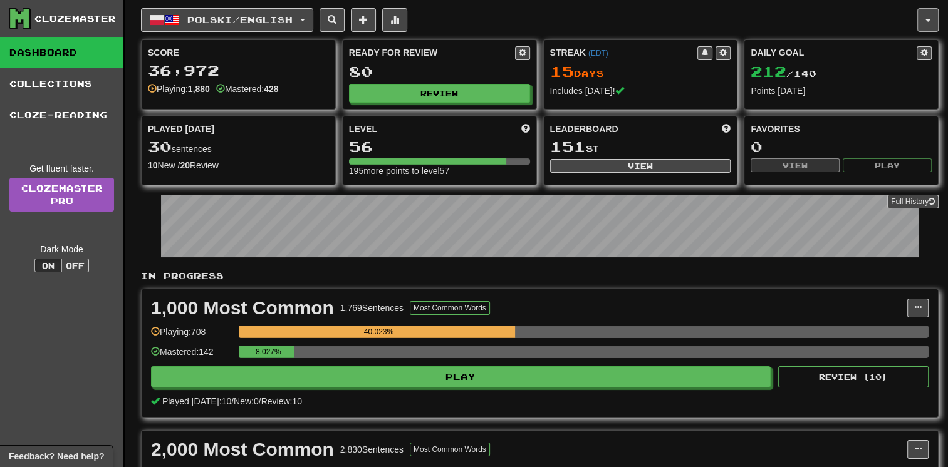
click at [920, 29] on button "button" at bounding box center [927, 20] width 21 height 24
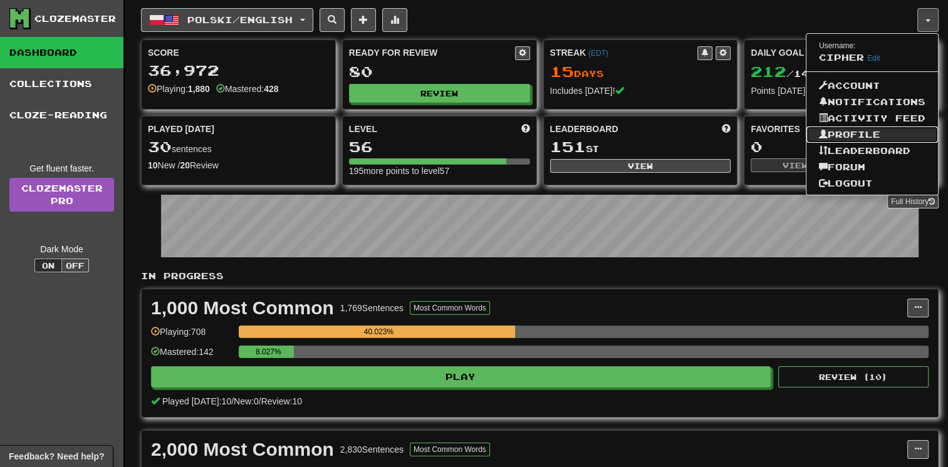
click at [873, 134] on link "Profile" at bounding box center [873, 135] width 132 height 16
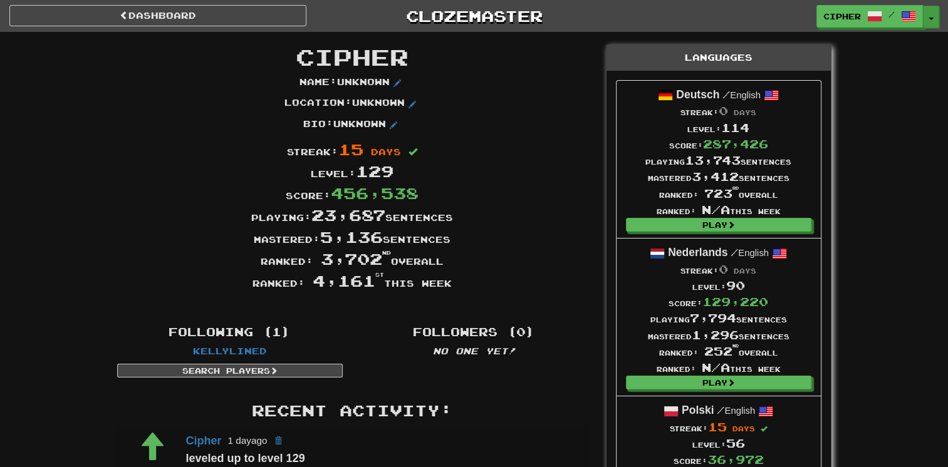
click at [935, 19] on button "Toggle Dropdown" at bounding box center [931, 17] width 16 height 23
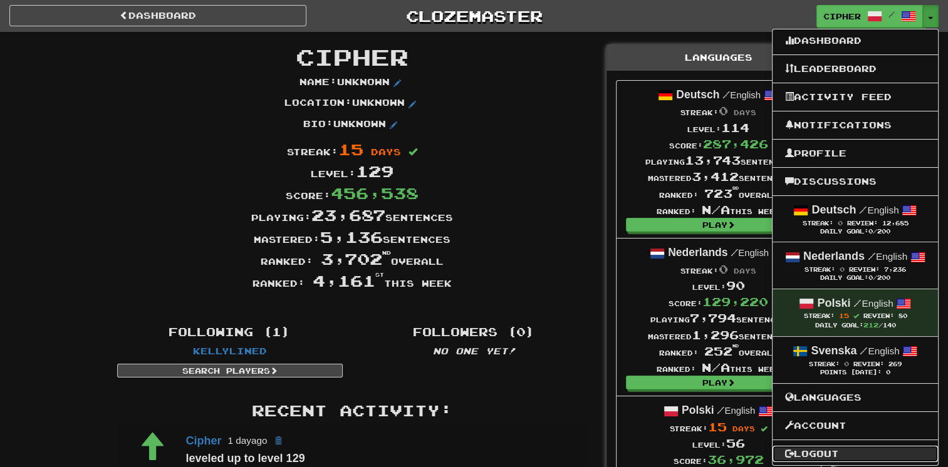
click at [877, 449] on link "Logout" at bounding box center [855, 454] width 165 height 16
